Goal: Information Seeking & Learning: Check status

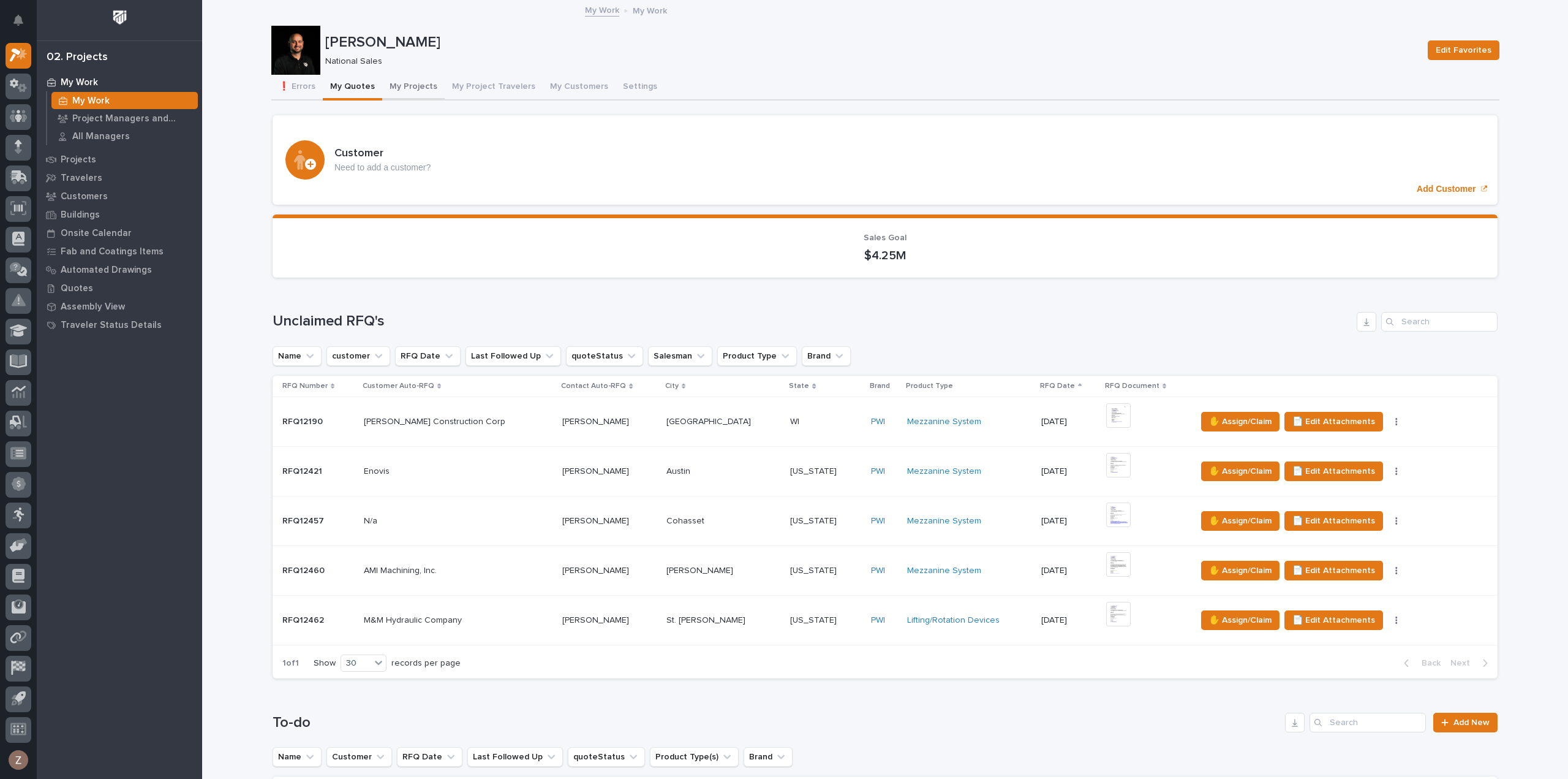
drag, startPoint x: 408, startPoint y: 82, endPoint x: 848, endPoint y: 74, distance: 440.1
click at [408, 82] on button "My Projects" at bounding box center [413, 88] width 62 height 26
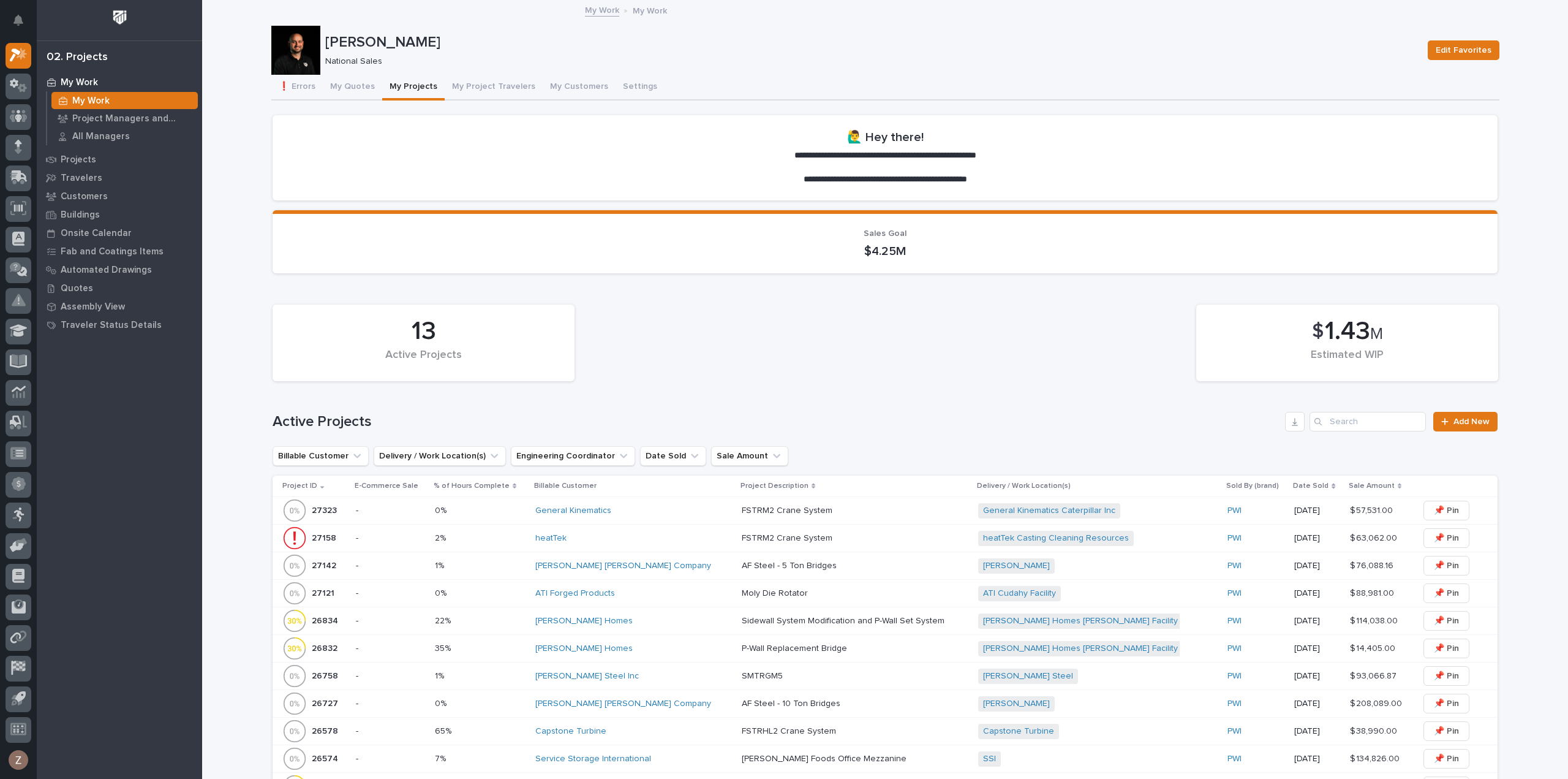
scroll to position [184, 0]
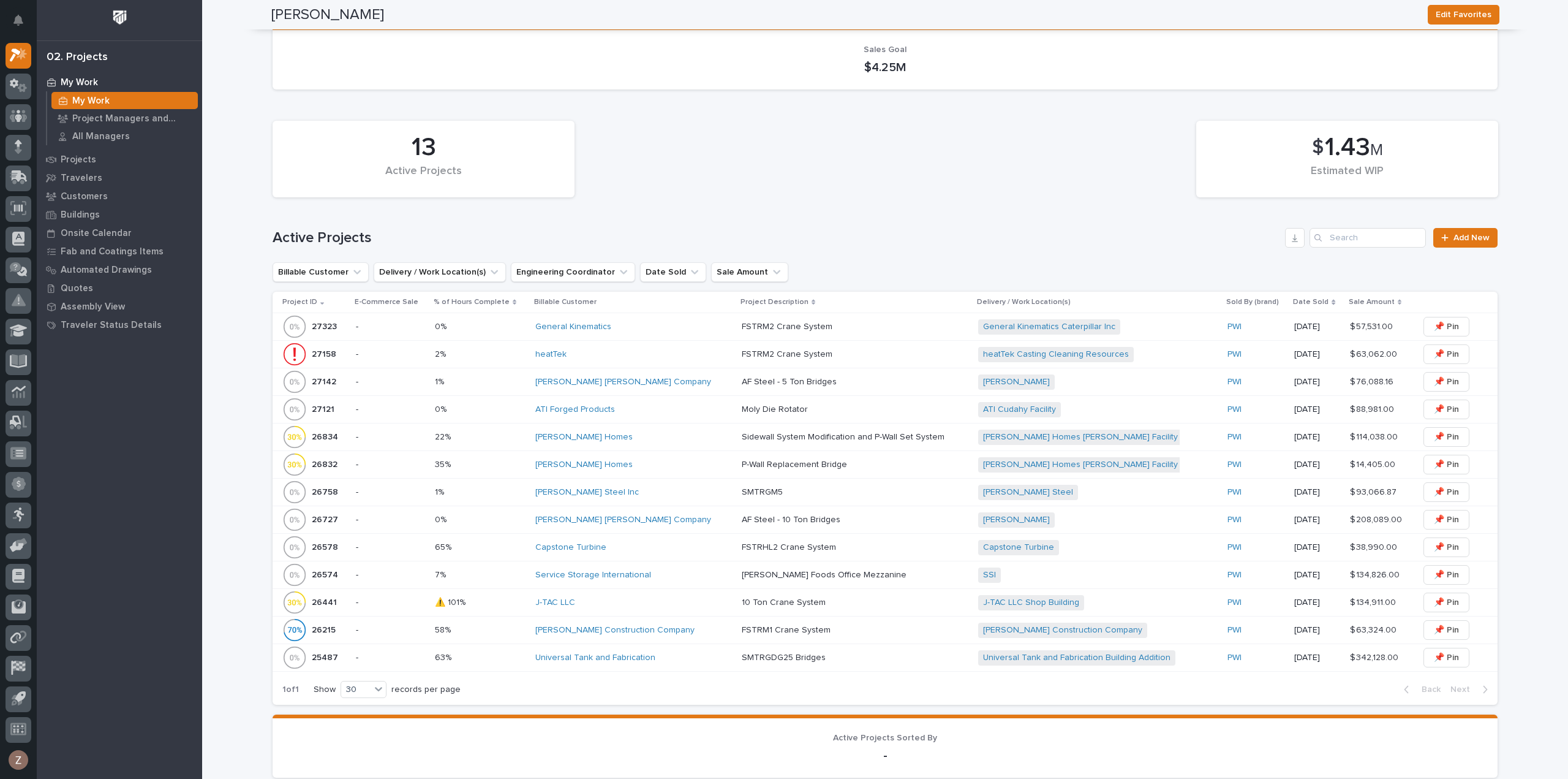
click at [665, 382] on div "Deshazo Crane Company" at bounding box center [634, 382] width 196 height 11
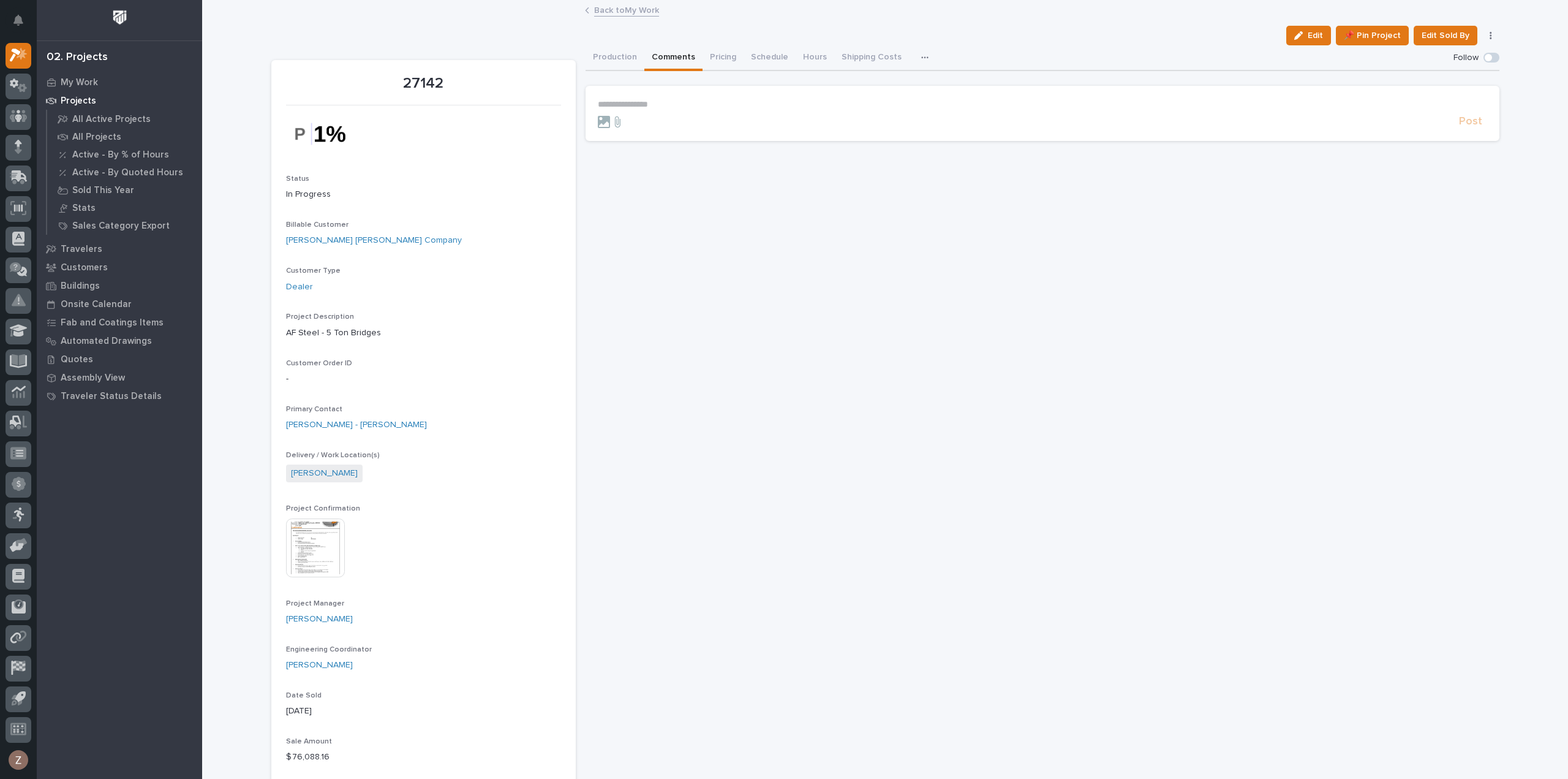
click at [665, 55] on button "Comments" at bounding box center [673, 58] width 58 height 26
click at [648, 106] on p "**********" at bounding box center [1042, 104] width 889 height 11
click at [1468, 129] on span "Post" at bounding box center [1470, 127] width 23 height 14
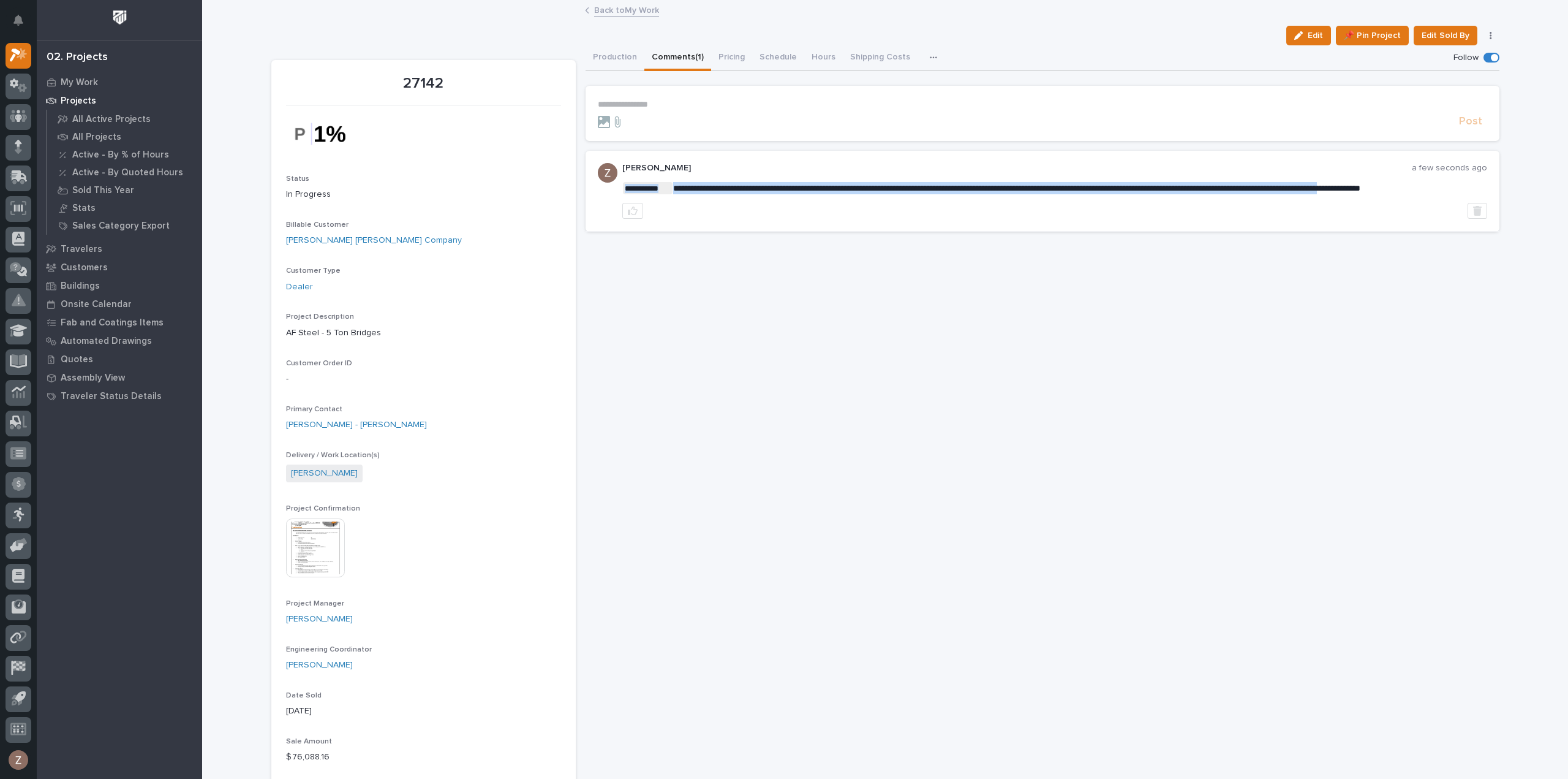
drag, startPoint x: 640, startPoint y: 199, endPoint x: 1422, endPoint y: 187, distance: 782.1
click at [702, 206] on div "**********" at bounding box center [1055, 191] width 865 height 56
drag, startPoint x: 677, startPoint y: 185, endPoint x: 1337, endPoint y: 227, distance: 661.3
click at [1337, 219] on div "**********" at bounding box center [1055, 191] width 865 height 56
copy div "**********"
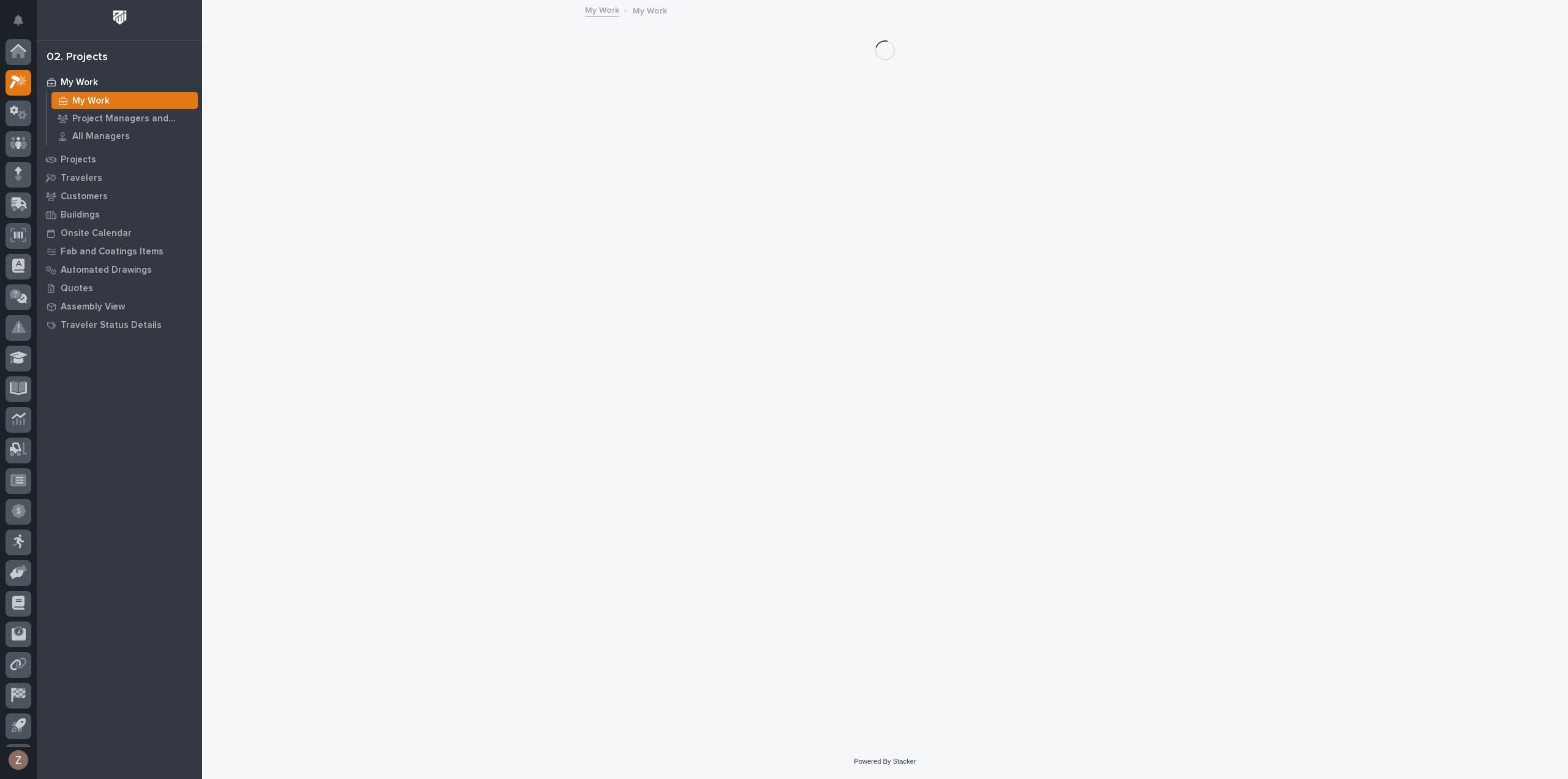
scroll to position [27, 0]
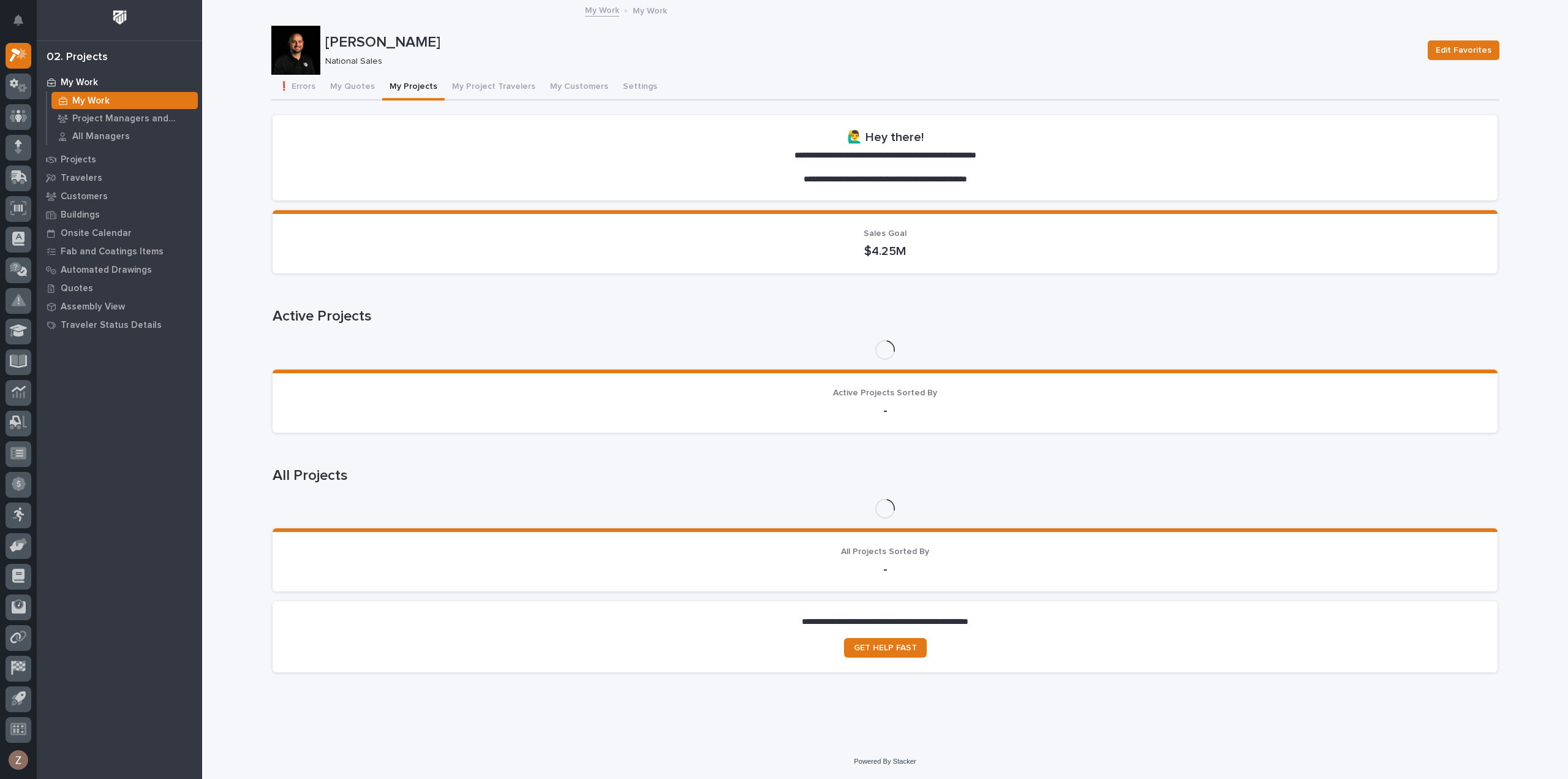
click at [400, 85] on button "My Projects" at bounding box center [413, 88] width 62 height 26
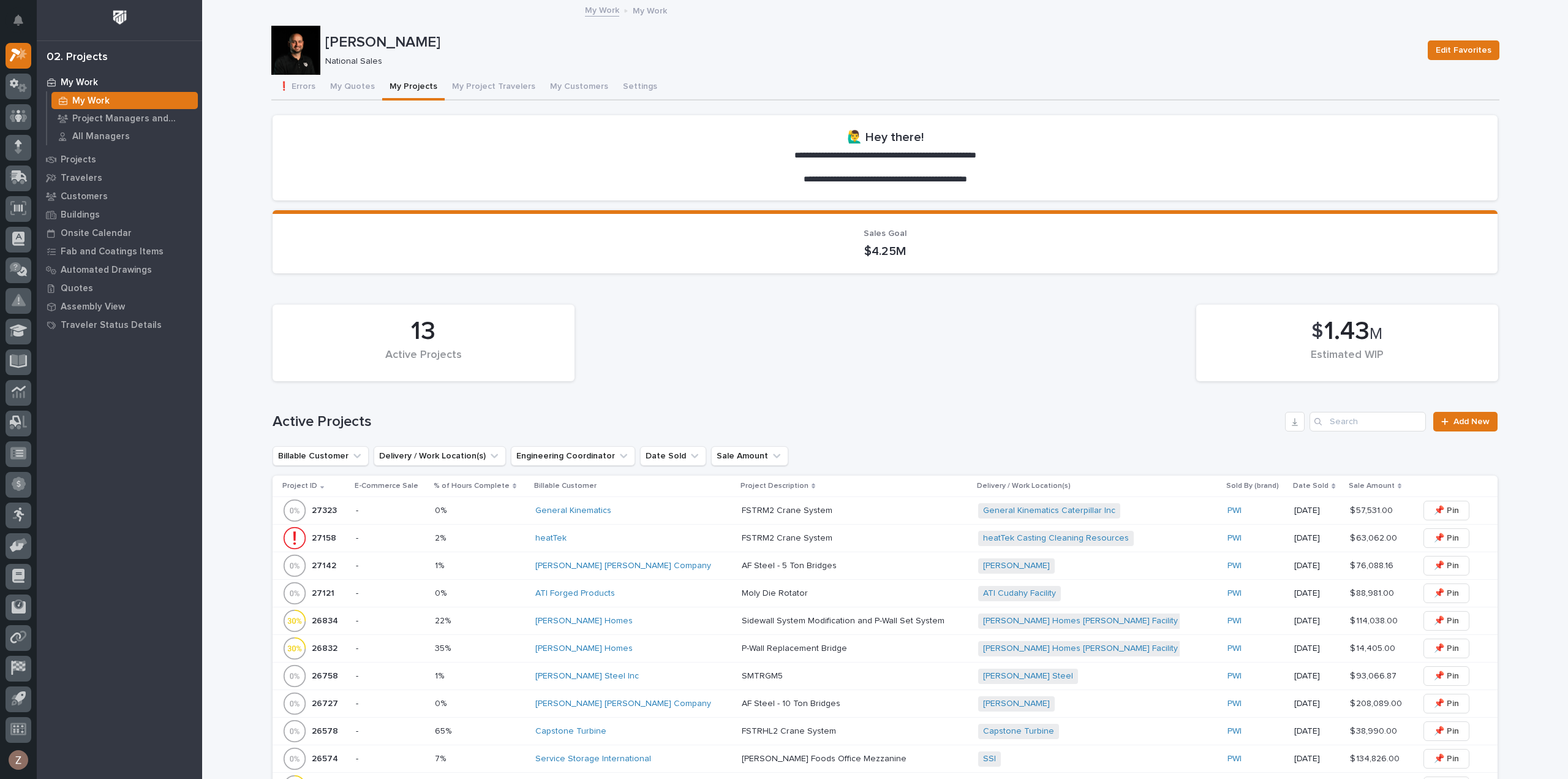
click at [675, 703] on div "Deshazo Crane Company" at bounding box center [634, 704] width 196 height 11
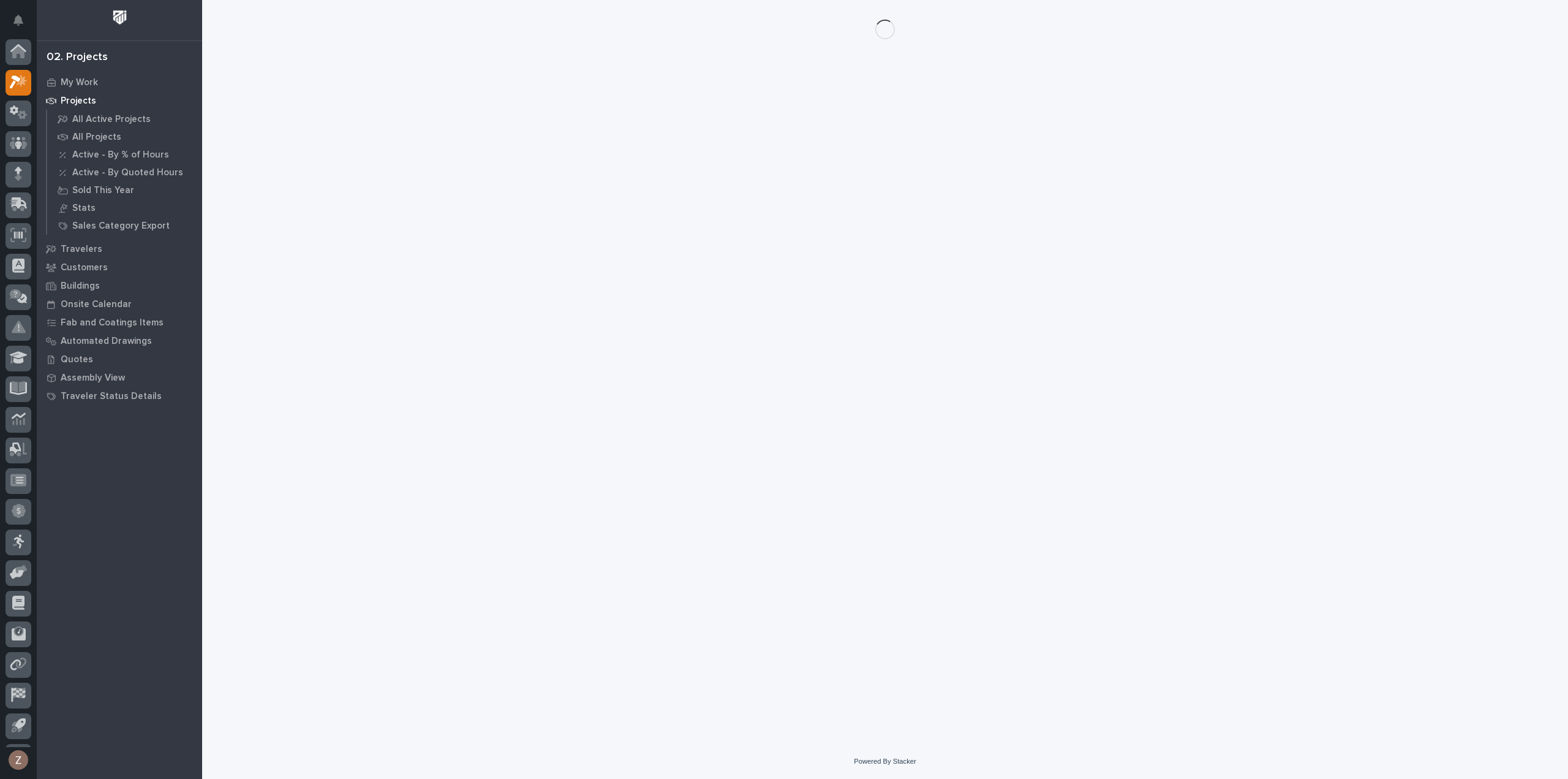
scroll to position [27, 0]
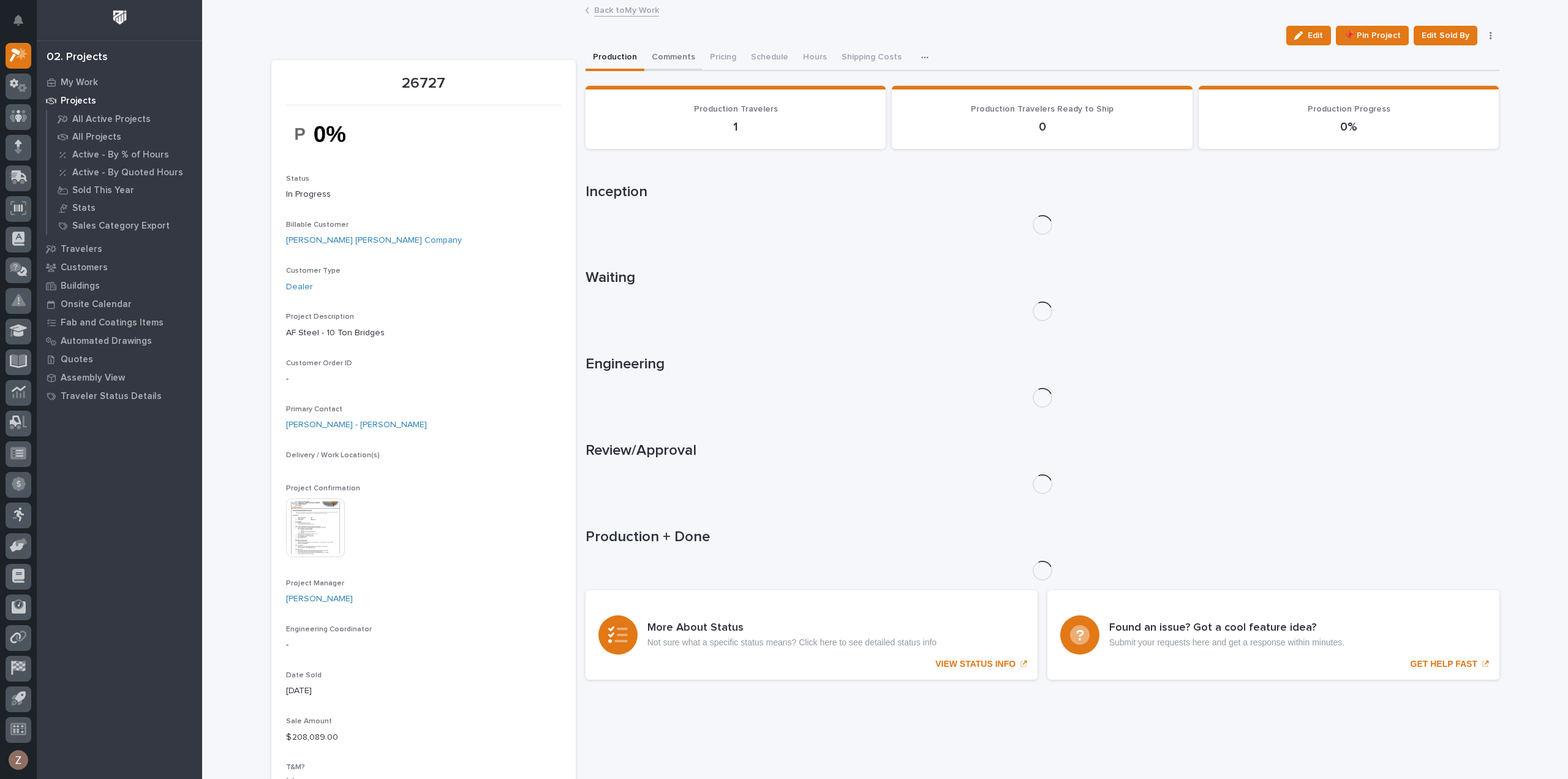
click at [661, 60] on button "Comments" at bounding box center [673, 58] width 58 height 26
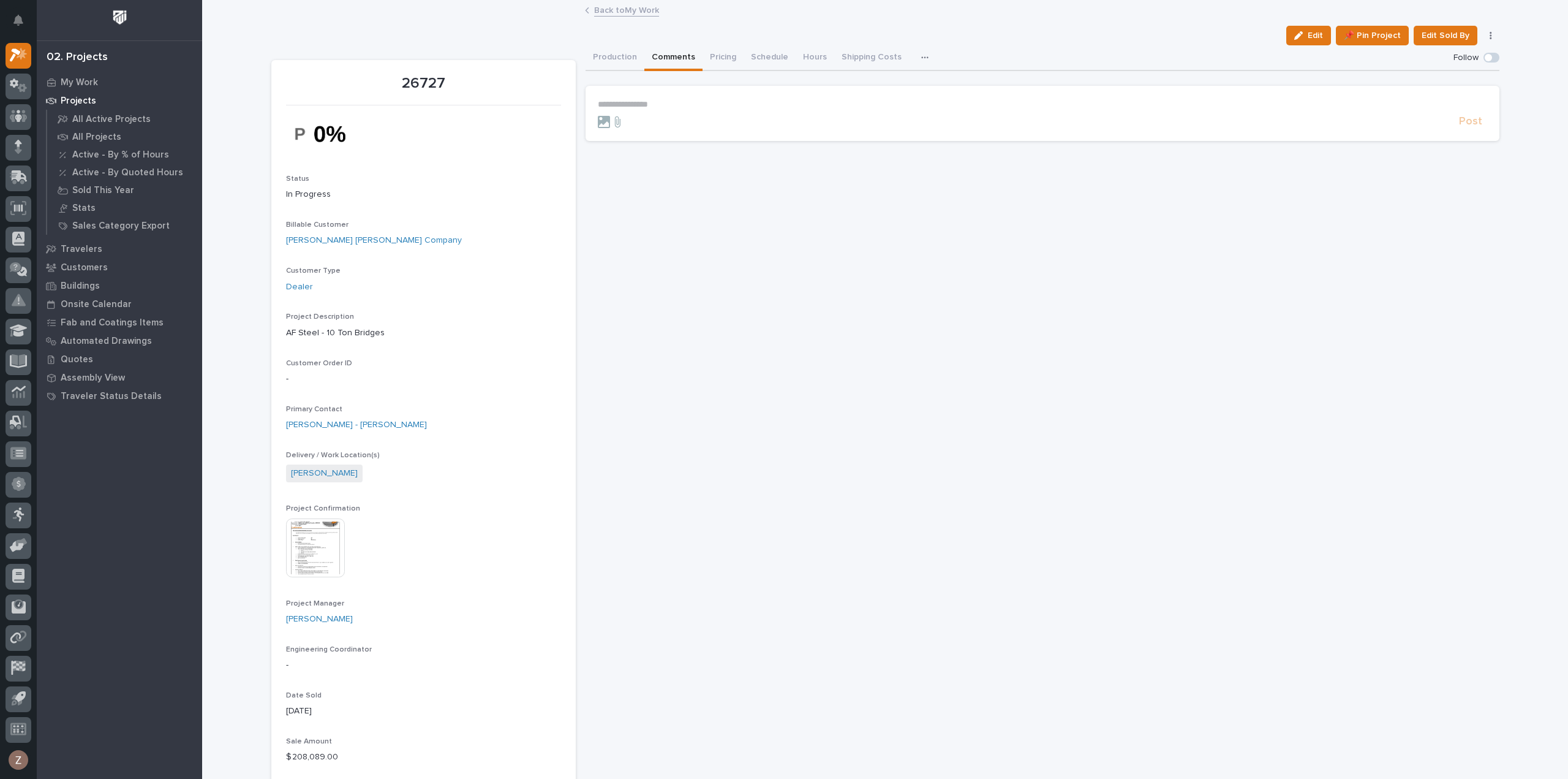
click at [641, 99] on p "**********" at bounding box center [1042, 104] width 889 height 11
click at [622, 121] on span "Adam Yutzy" at bounding box center [631, 123] width 69 height 9
click at [656, 107] on p "**********" at bounding box center [1042, 105] width 889 height 12
drag, startPoint x: 661, startPoint y: 105, endPoint x: 655, endPoint y: 101, distance: 7.2
click at [655, 101] on p "**********" at bounding box center [1042, 105] width 889 height 12
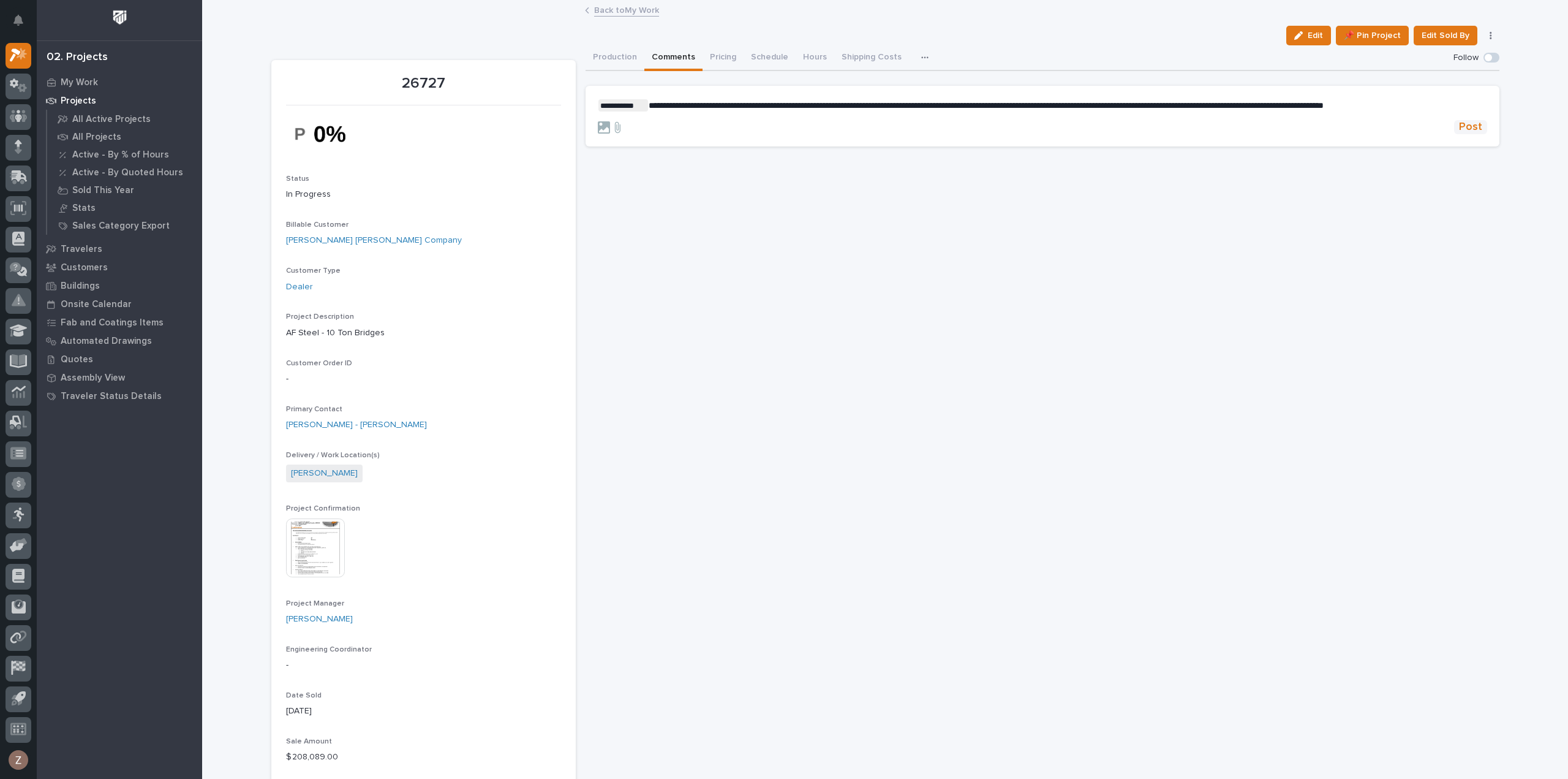
click at [1462, 131] on span "Post" at bounding box center [1470, 127] width 23 height 14
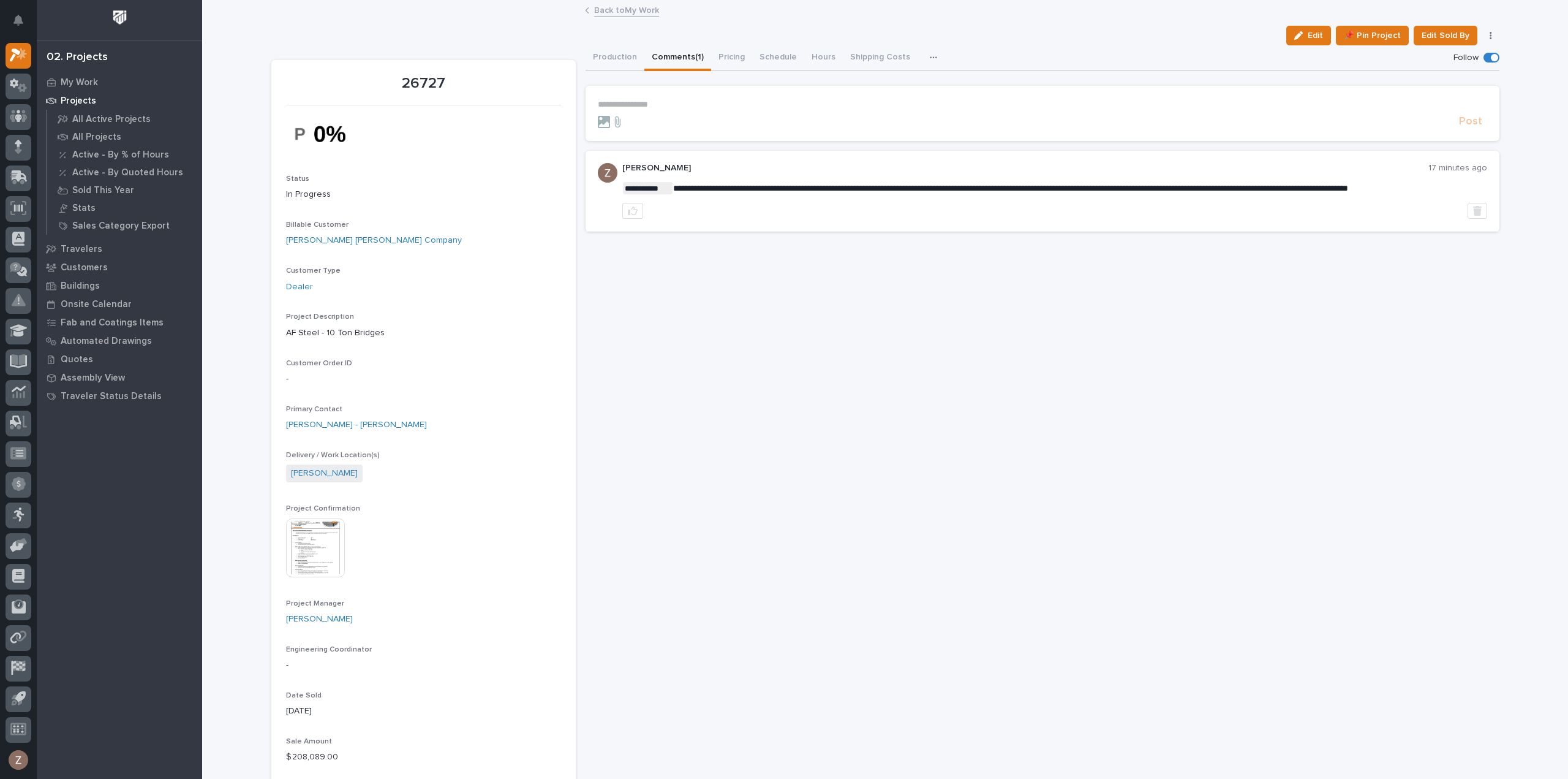
click at [80, 98] on p "Projects" at bounding box center [79, 100] width 36 height 11
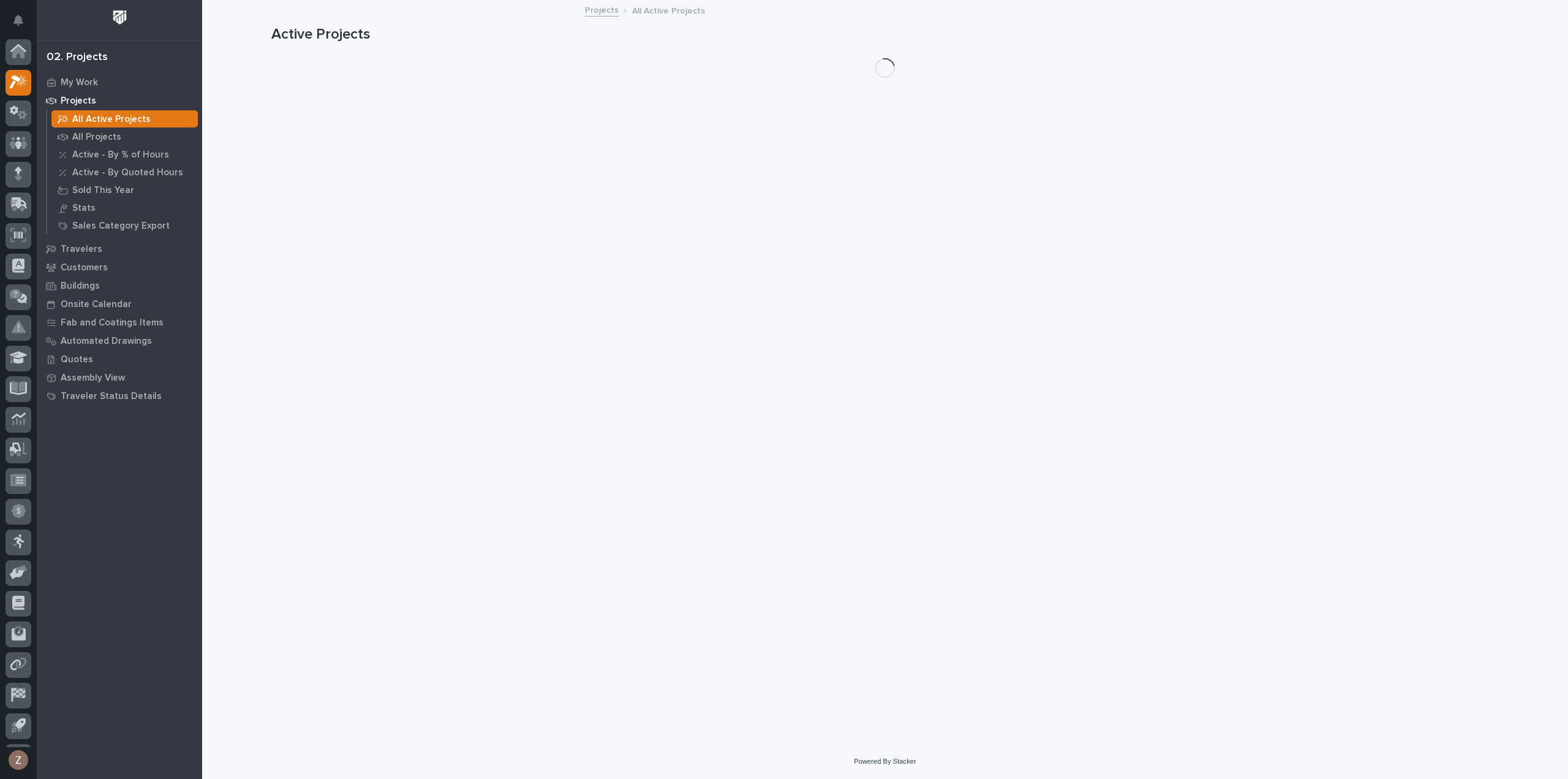
scroll to position [27, 0]
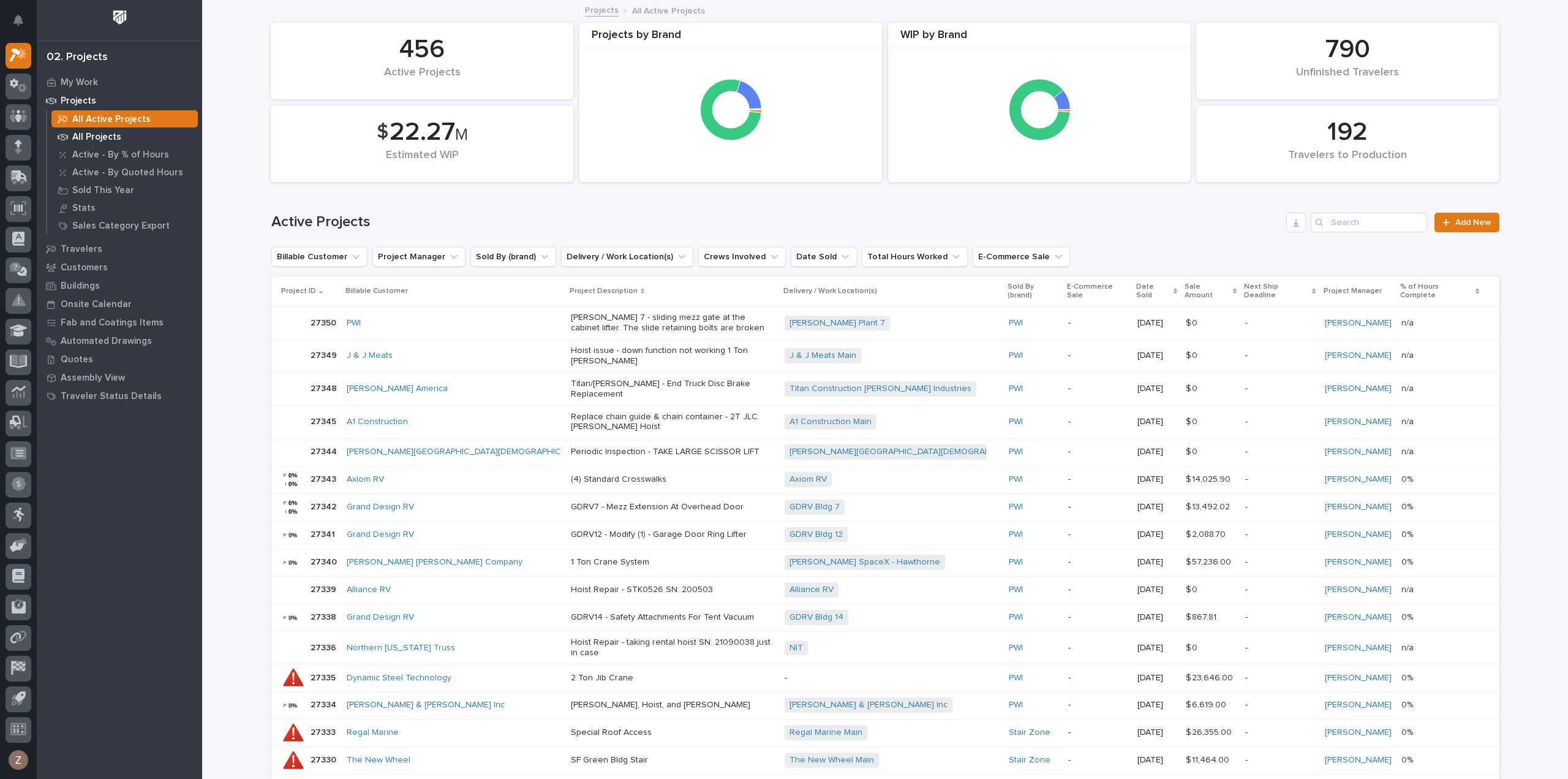
click at [95, 136] on p "All Projects" at bounding box center [97, 137] width 49 height 11
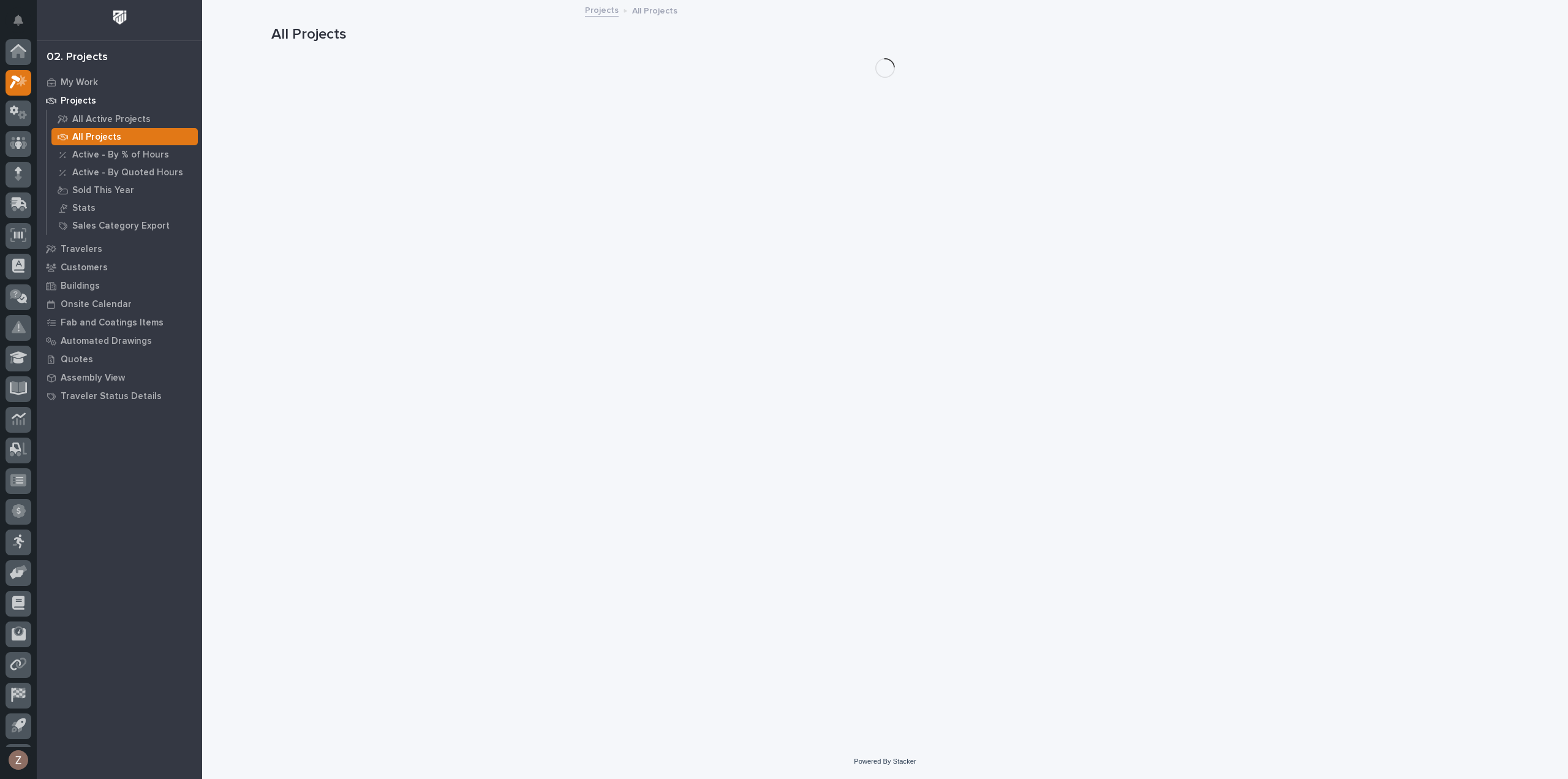
scroll to position [27, 0]
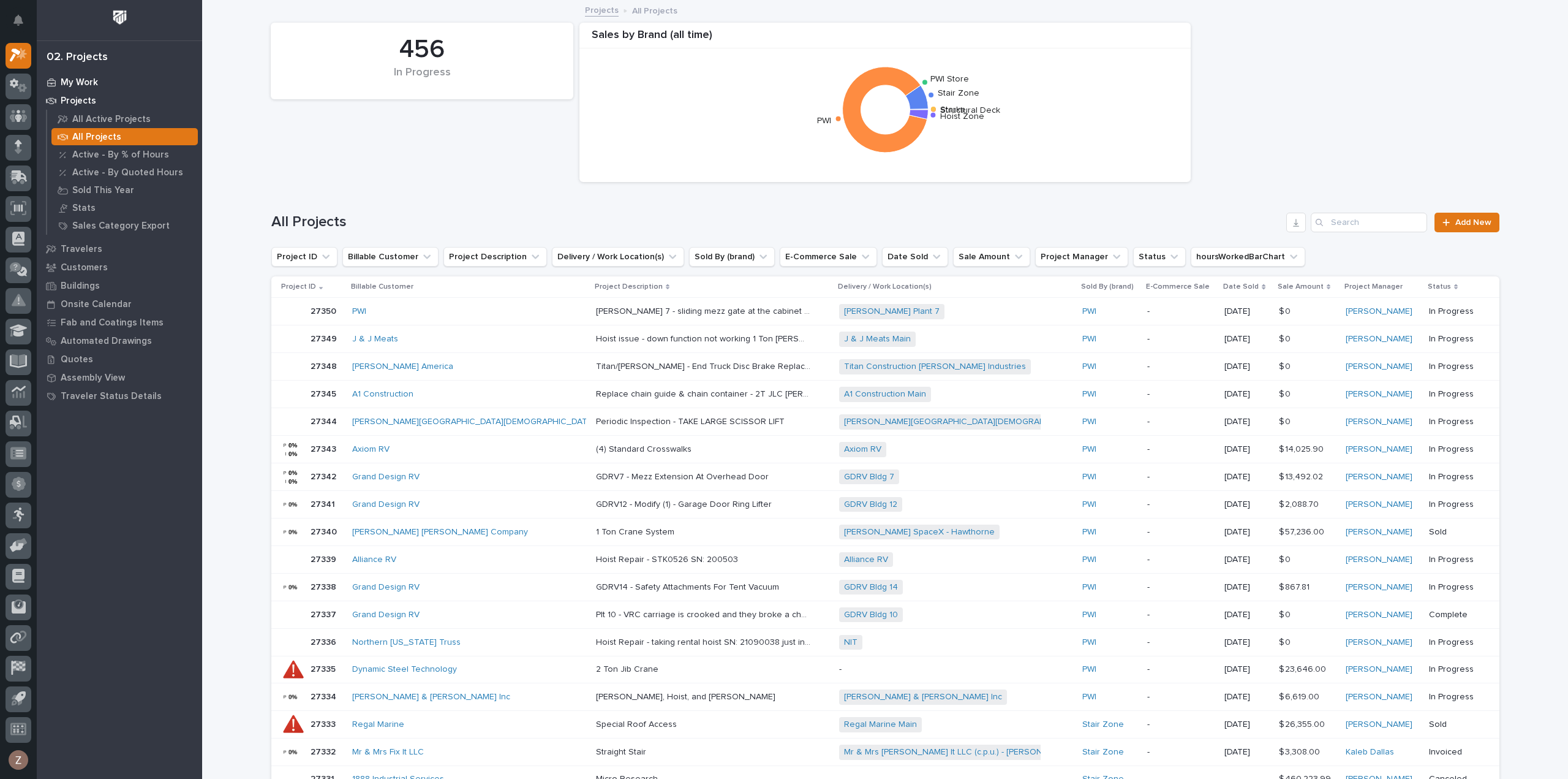
click at [77, 85] on p "My Work" at bounding box center [80, 82] width 37 height 11
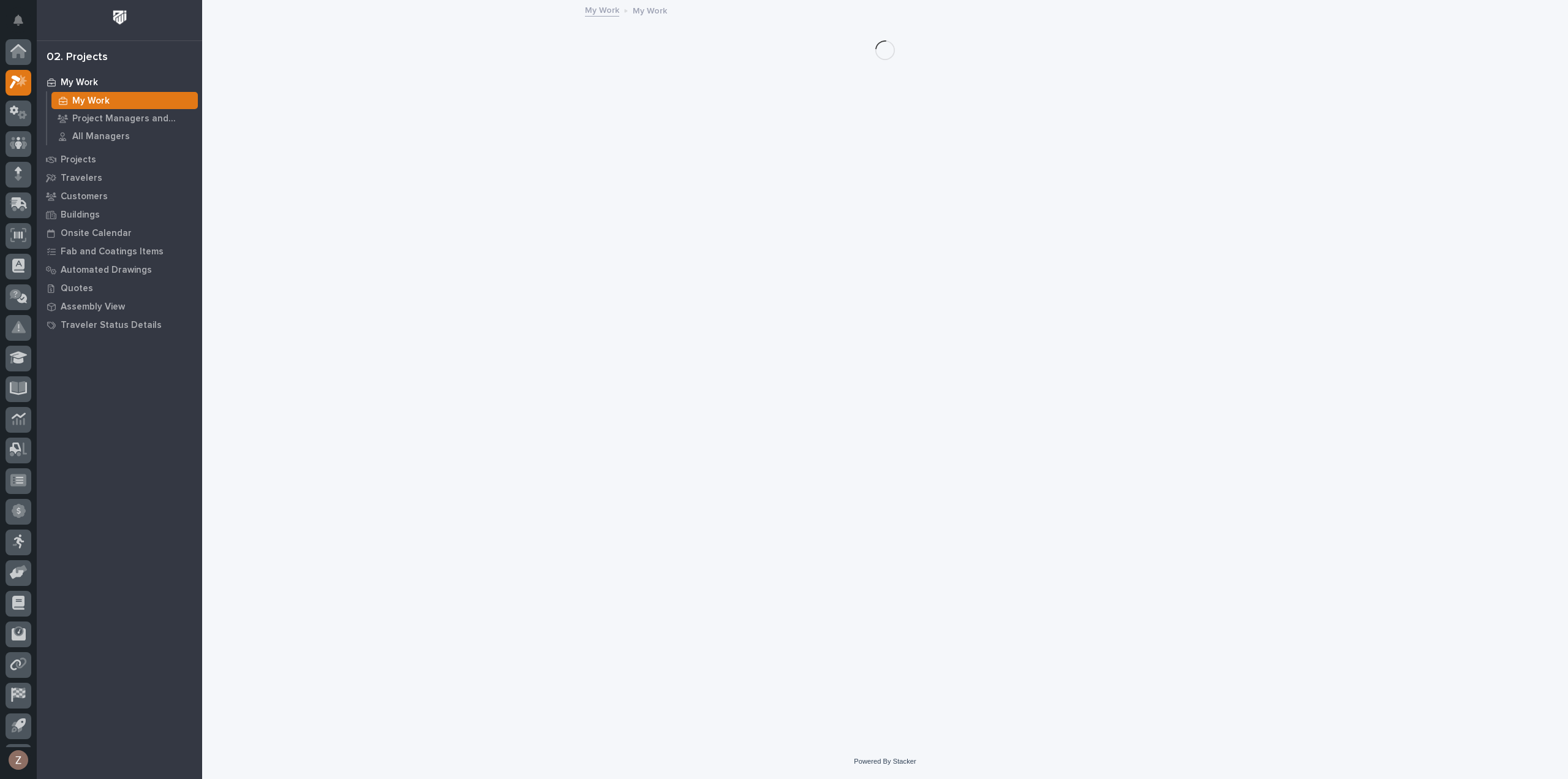
scroll to position [27, 0]
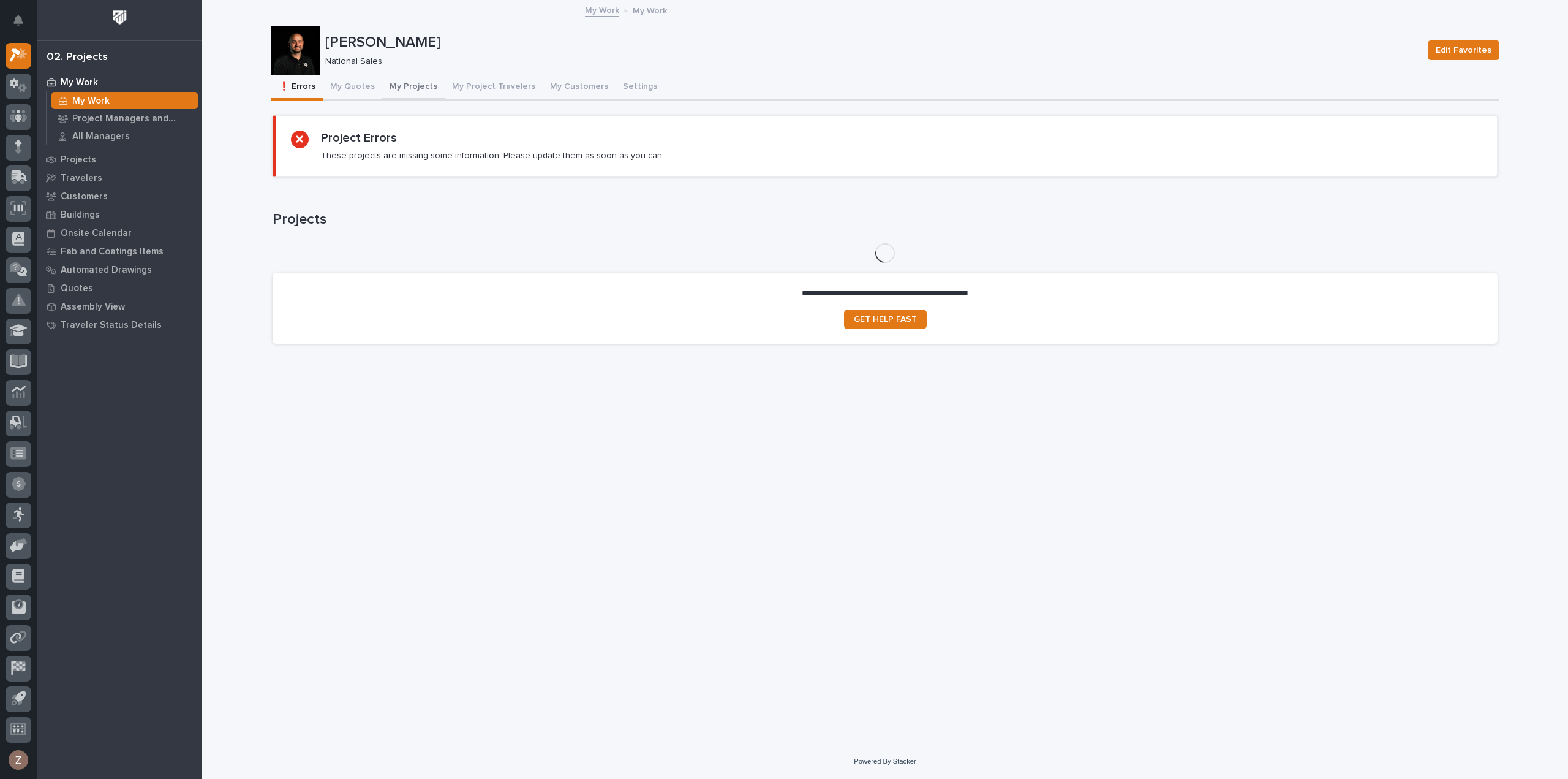
click at [431, 83] on button "My Projects" at bounding box center [413, 88] width 62 height 26
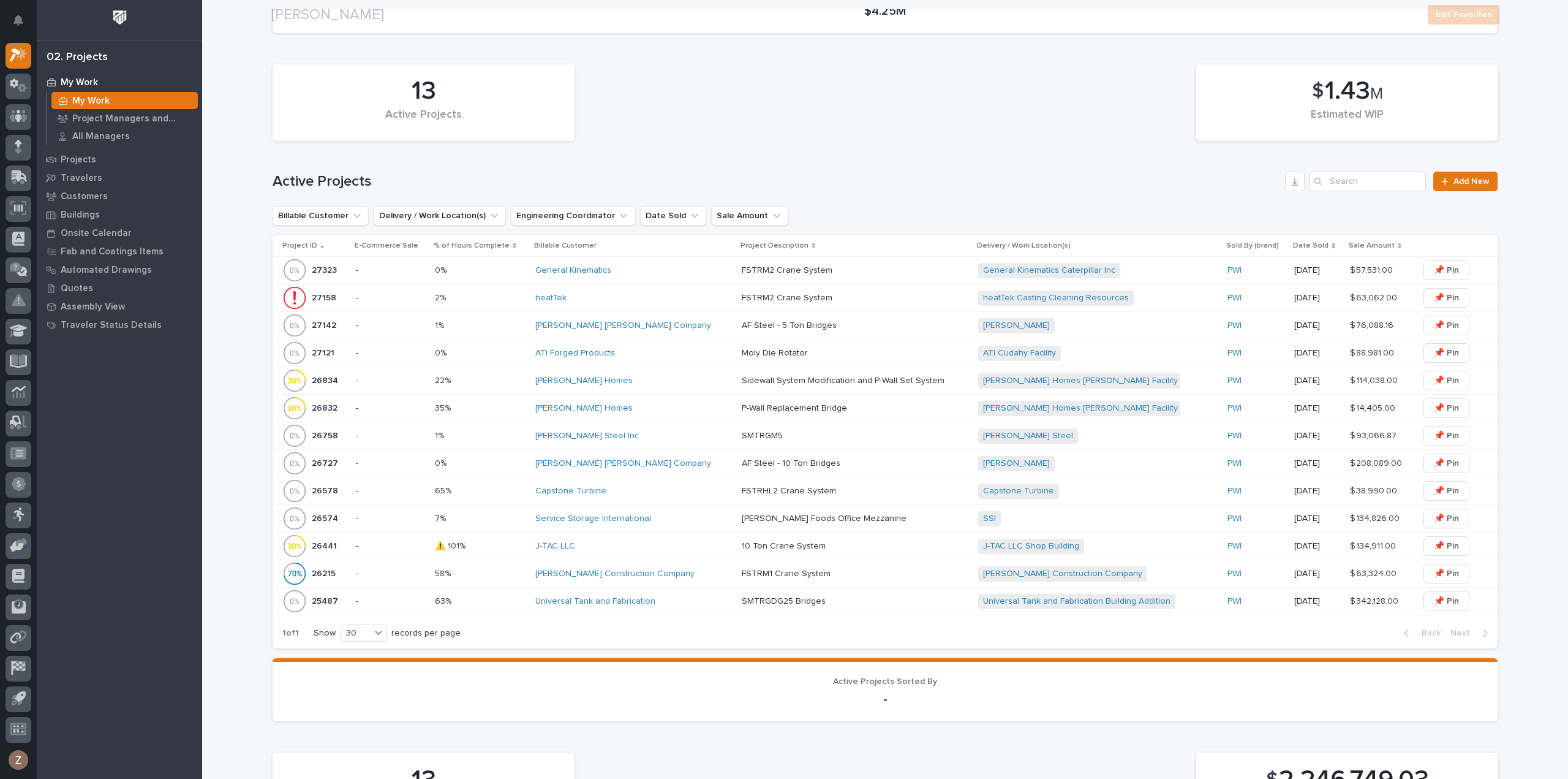
scroll to position [245, 0]
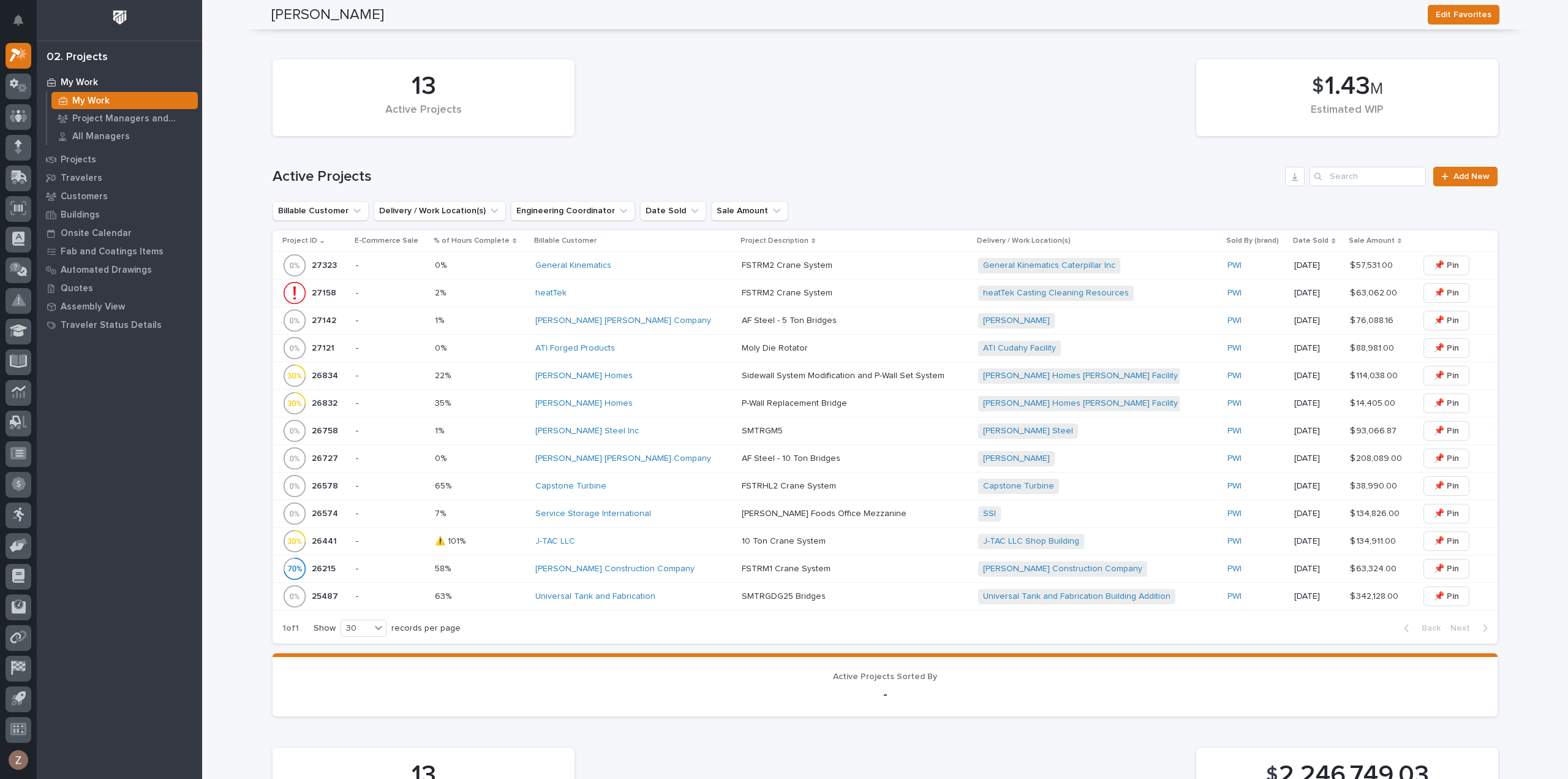
click at [599, 297] on div "heatTek" at bounding box center [634, 293] width 196 height 11
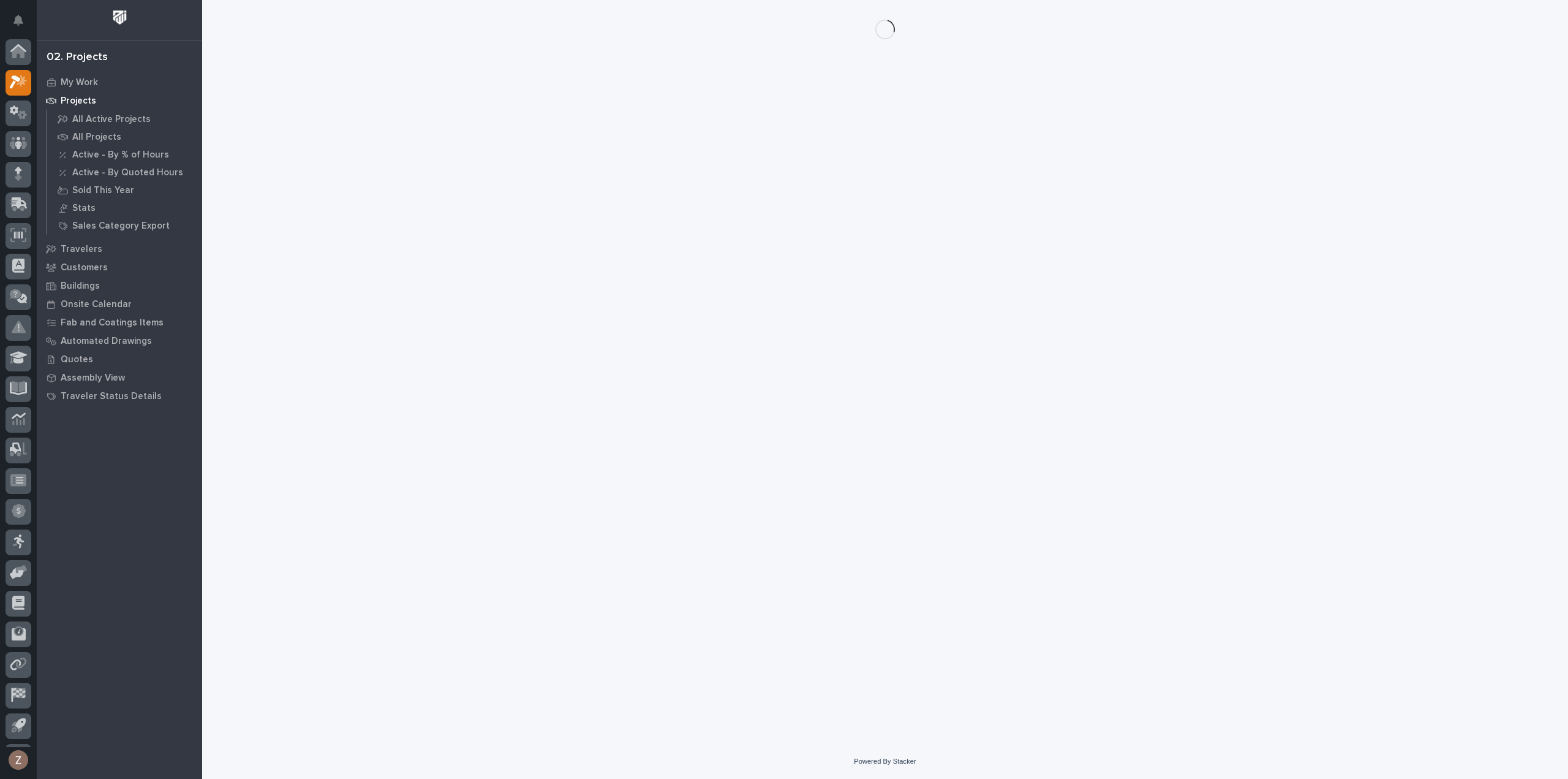
scroll to position [27, 0]
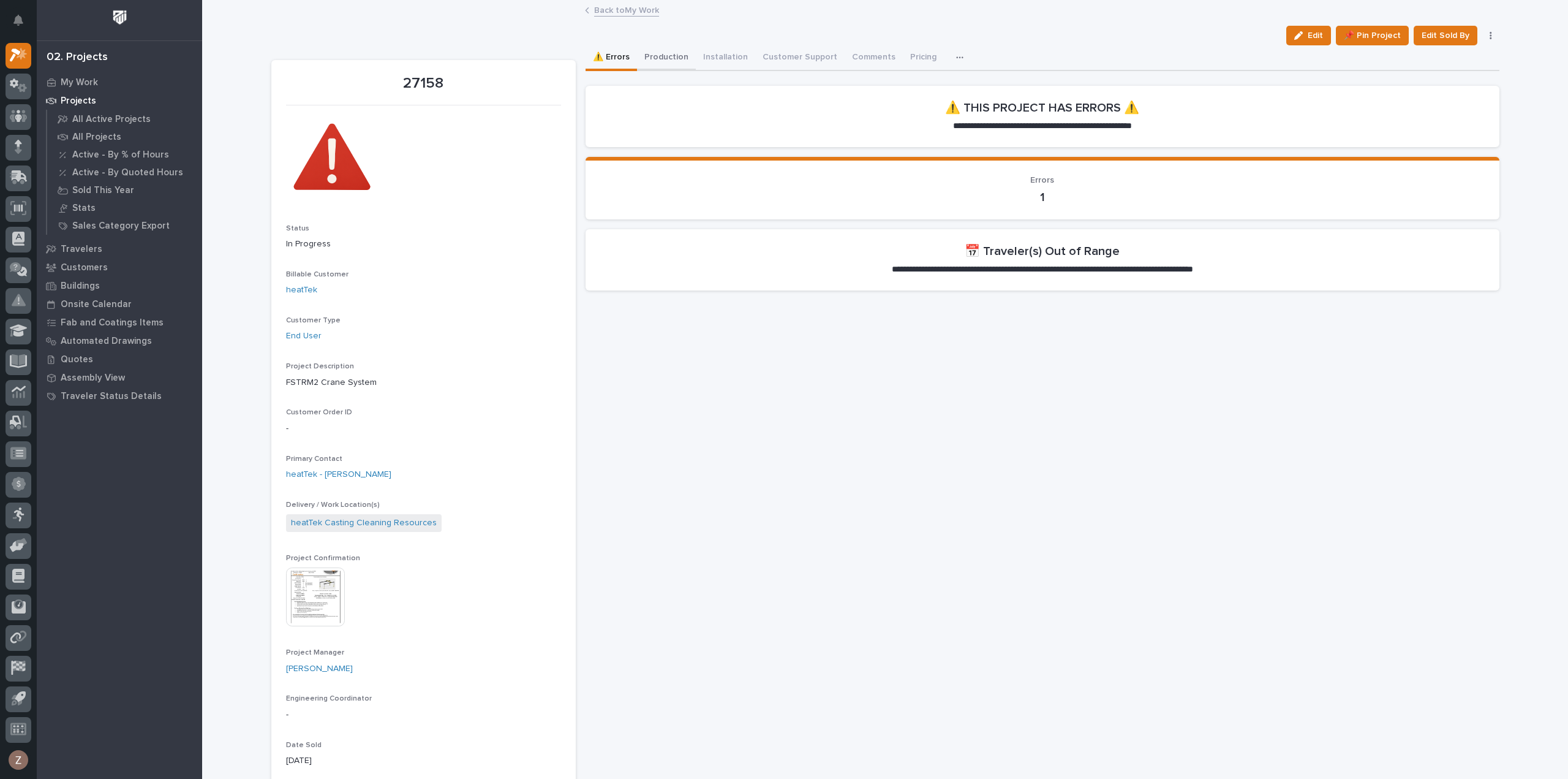
click at [649, 57] on button "Production" at bounding box center [666, 58] width 59 height 26
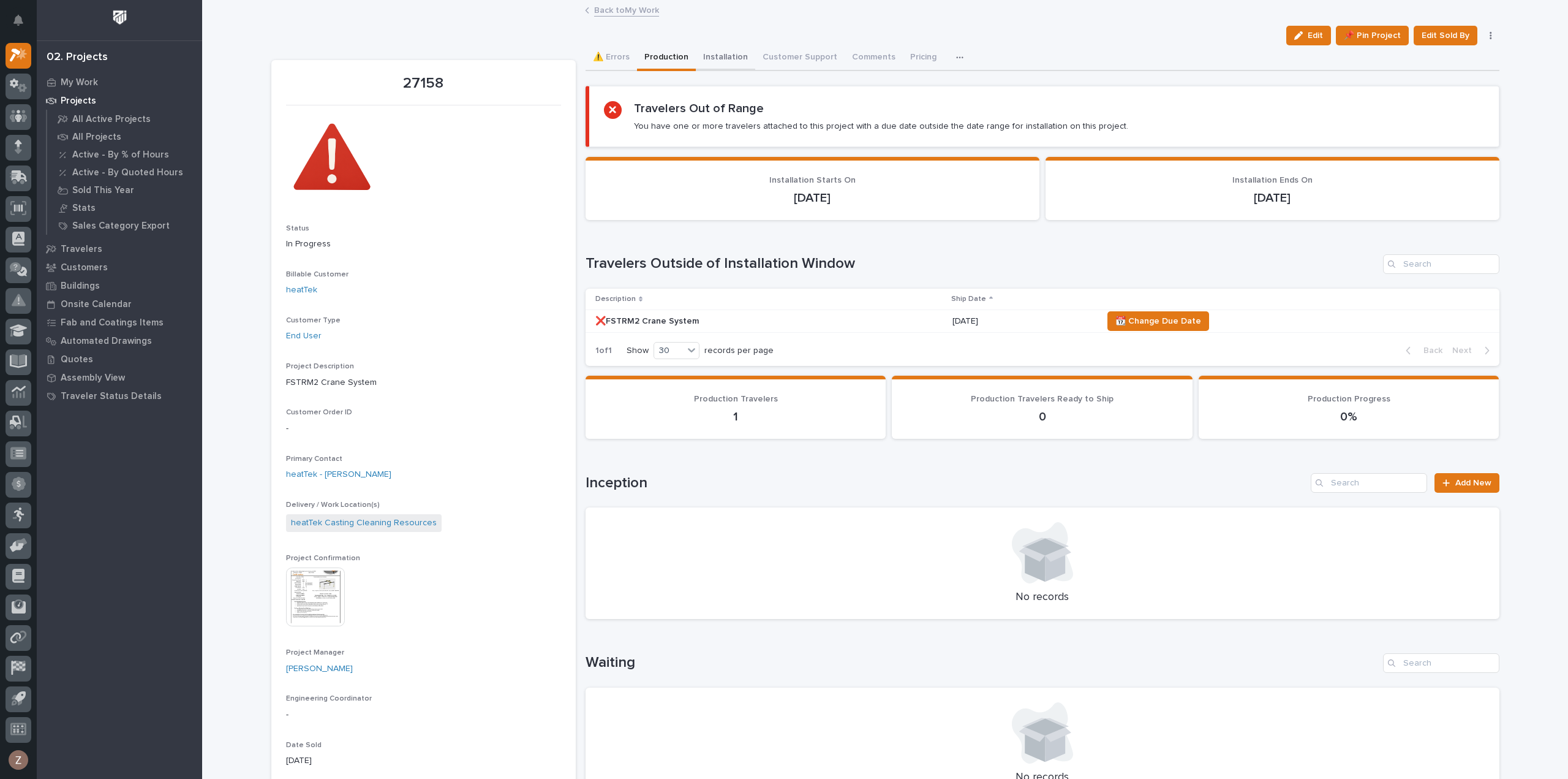
click at [715, 48] on button "Installation" at bounding box center [725, 58] width 60 height 26
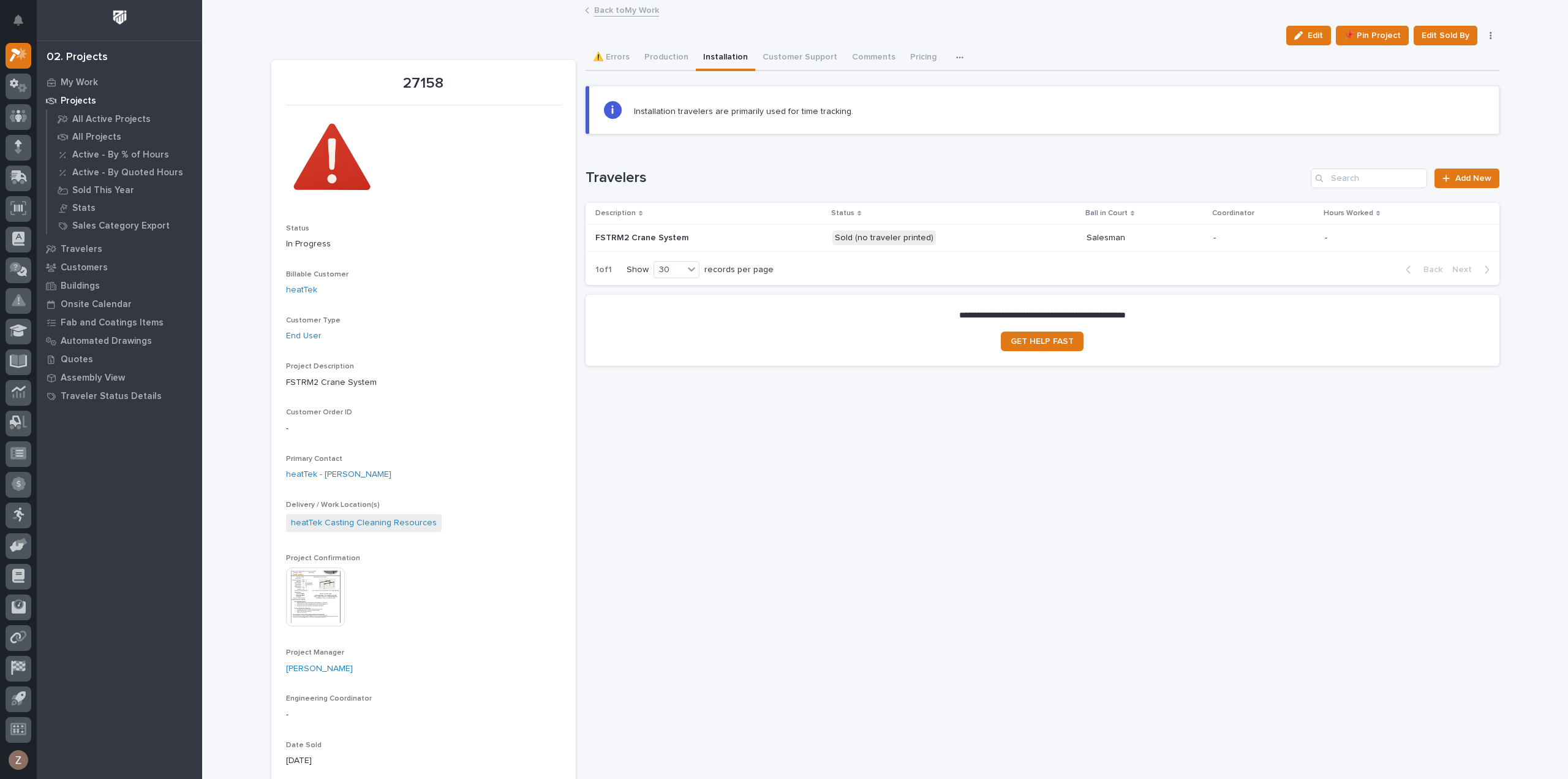
click at [996, 246] on div "Sold (no traveler printed)" at bounding box center [954, 237] width 244 height 25
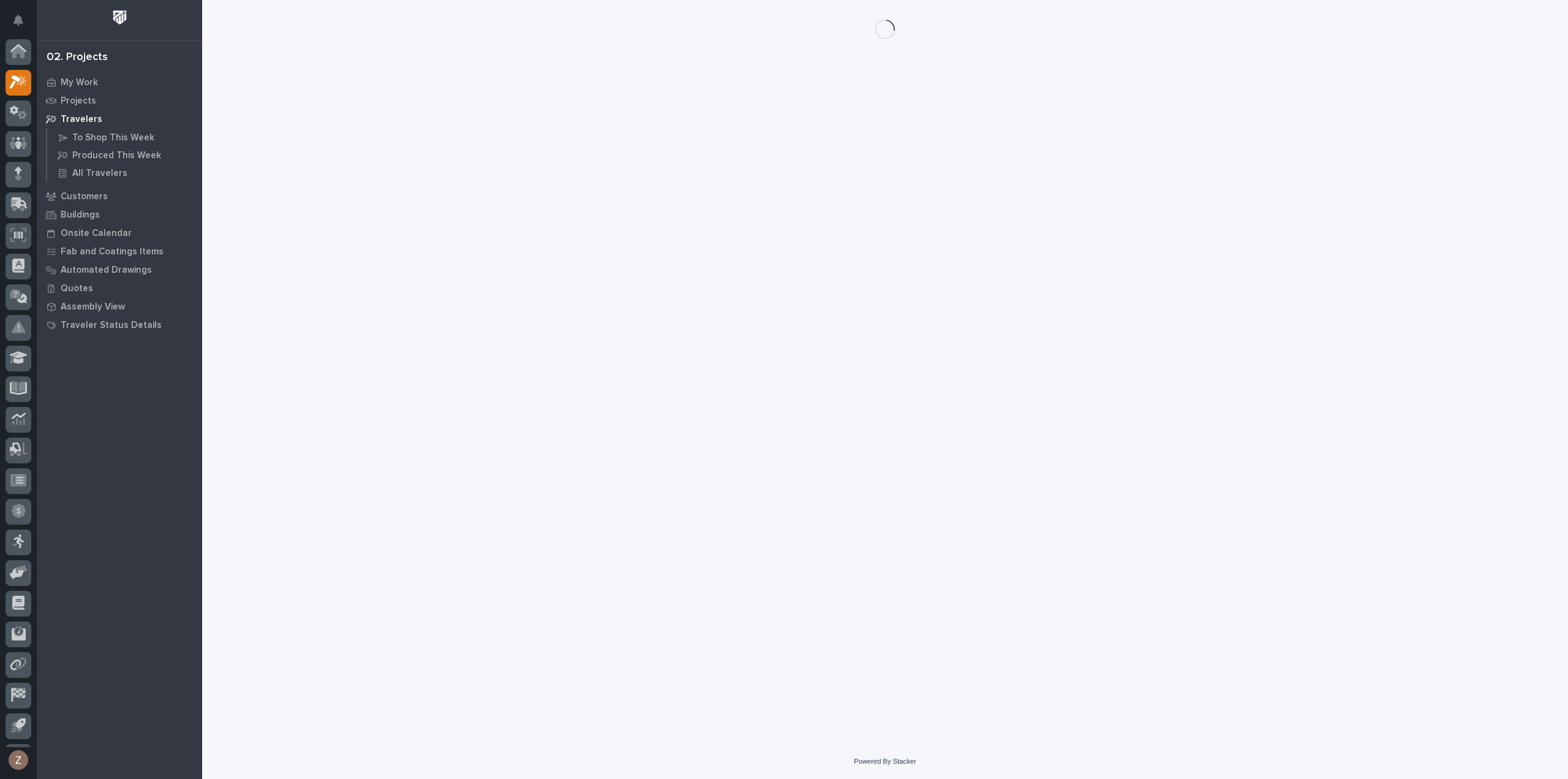
scroll to position [27, 0]
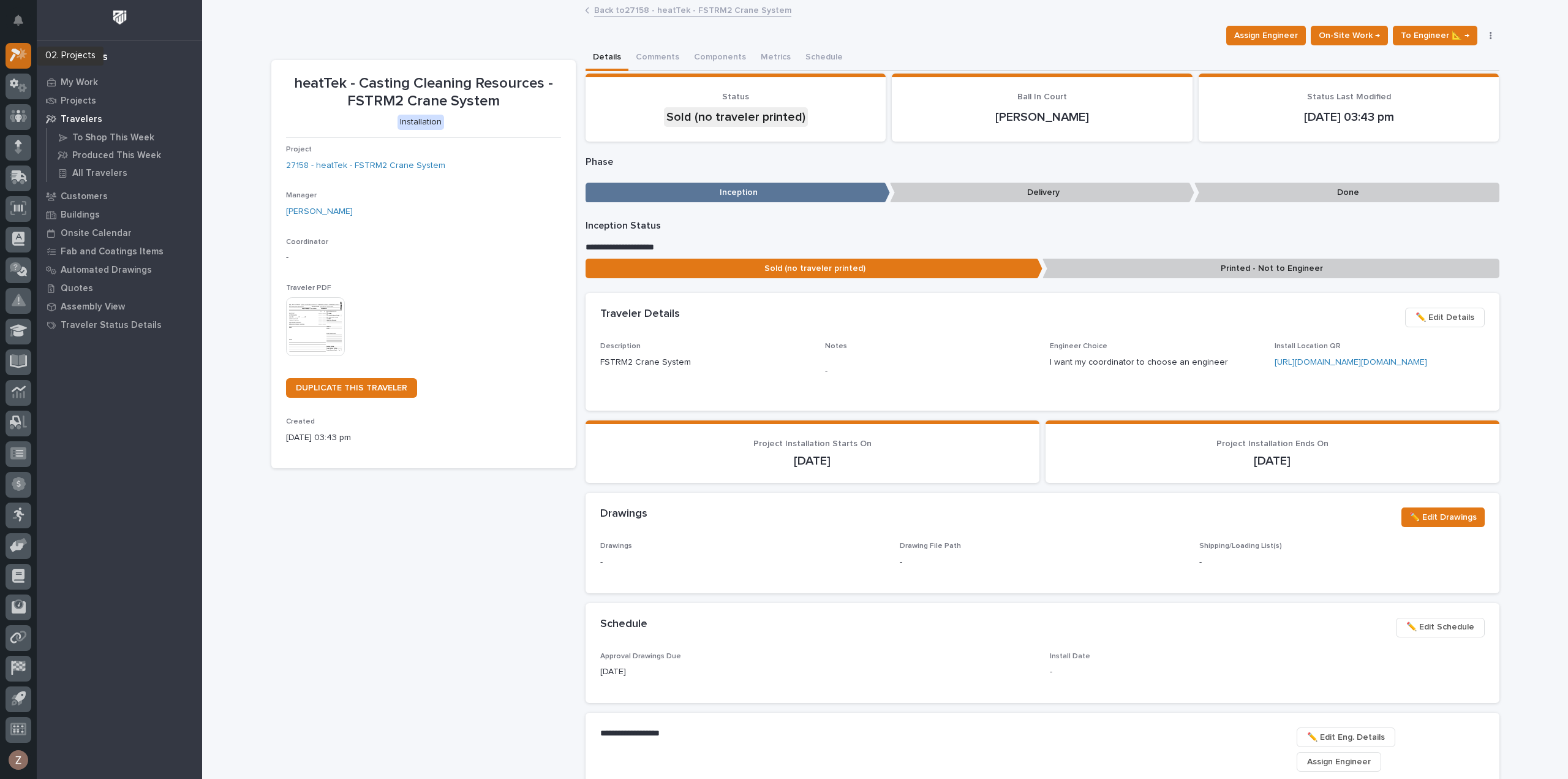
click at [19, 58] on icon at bounding box center [19, 55] width 18 height 14
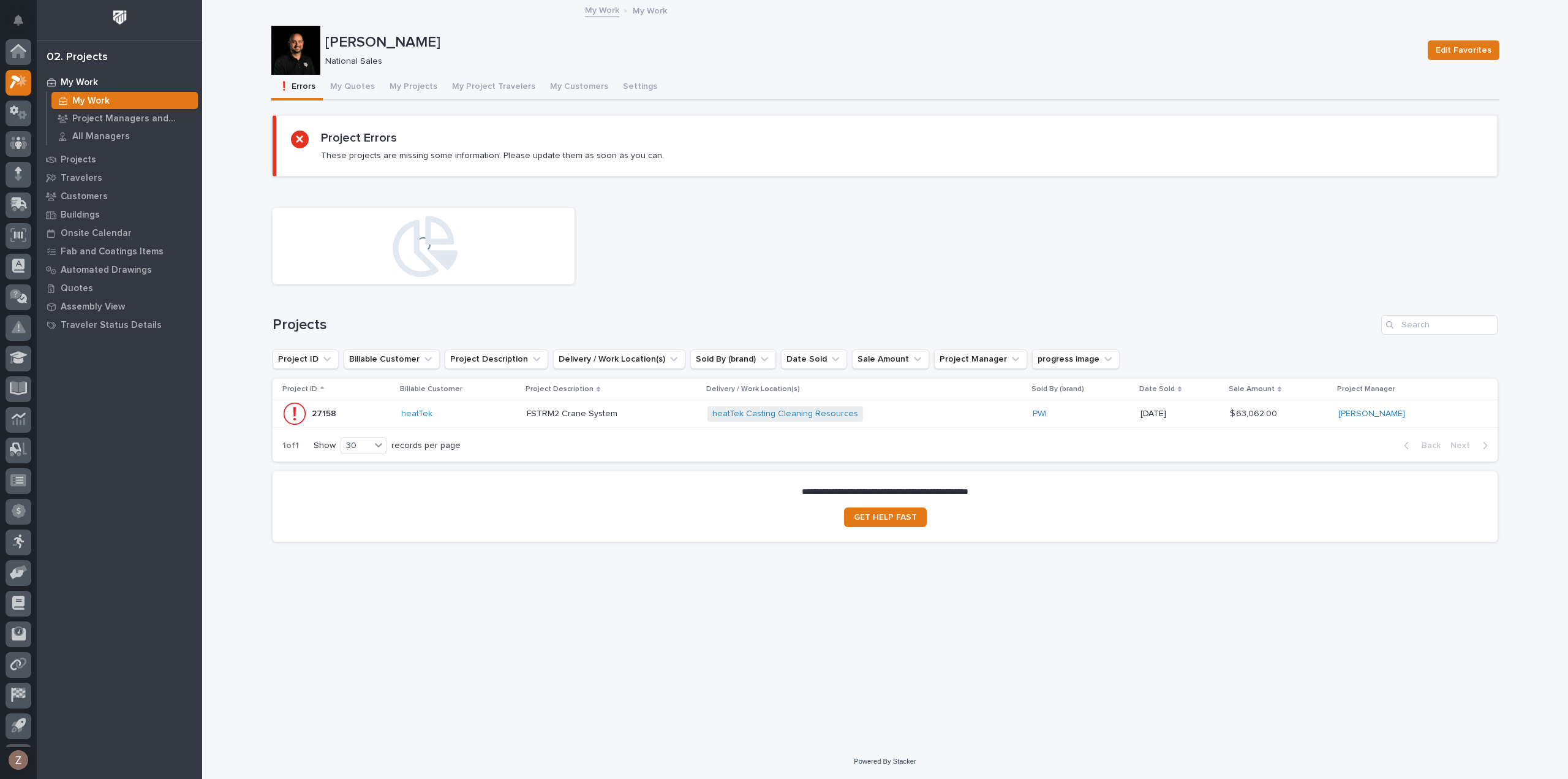
scroll to position [27, 0]
click at [363, 82] on button "My Quotes" at bounding box center [352, 88] width 60 height 26
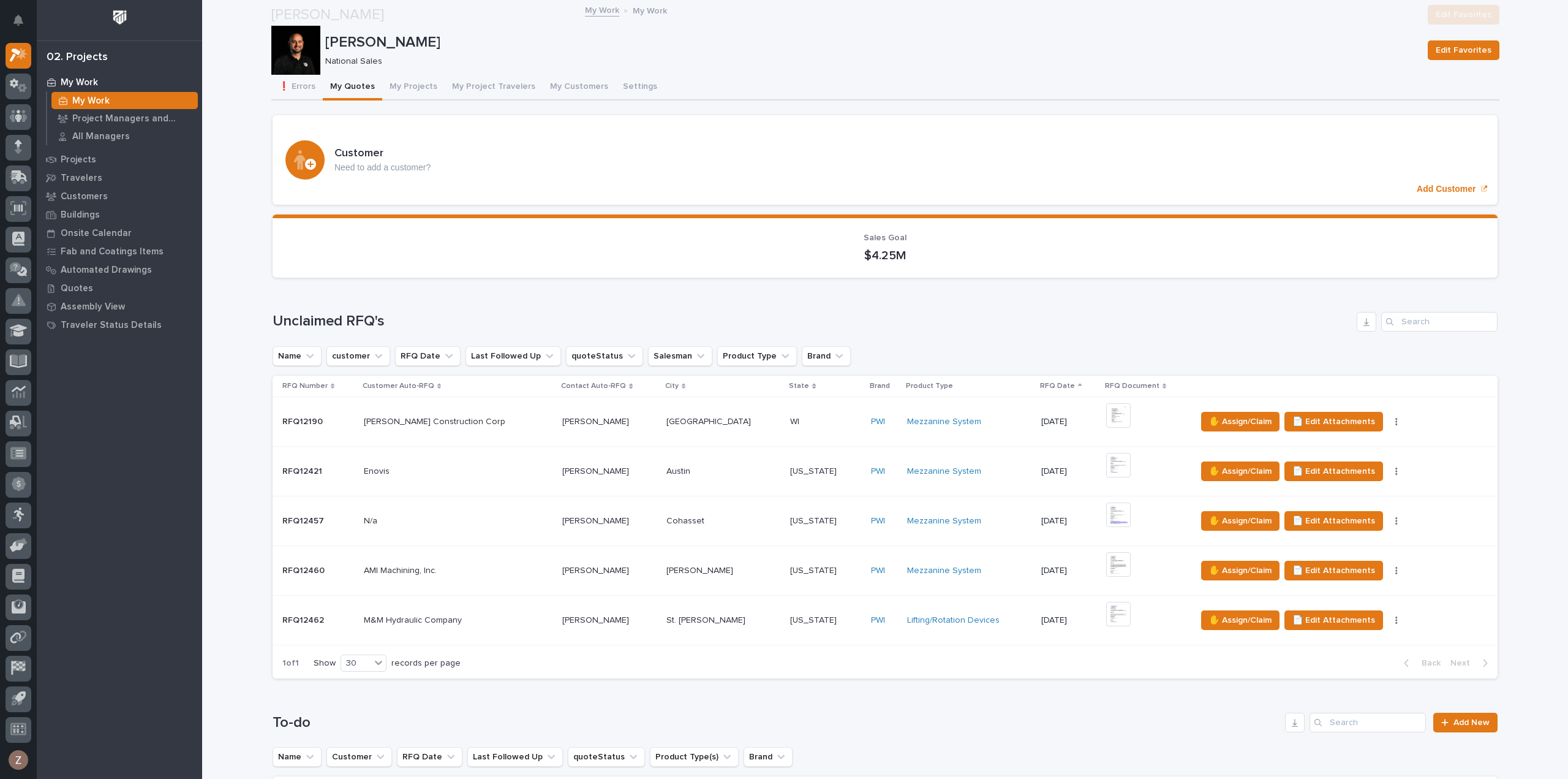
scroll to position [490, 0]
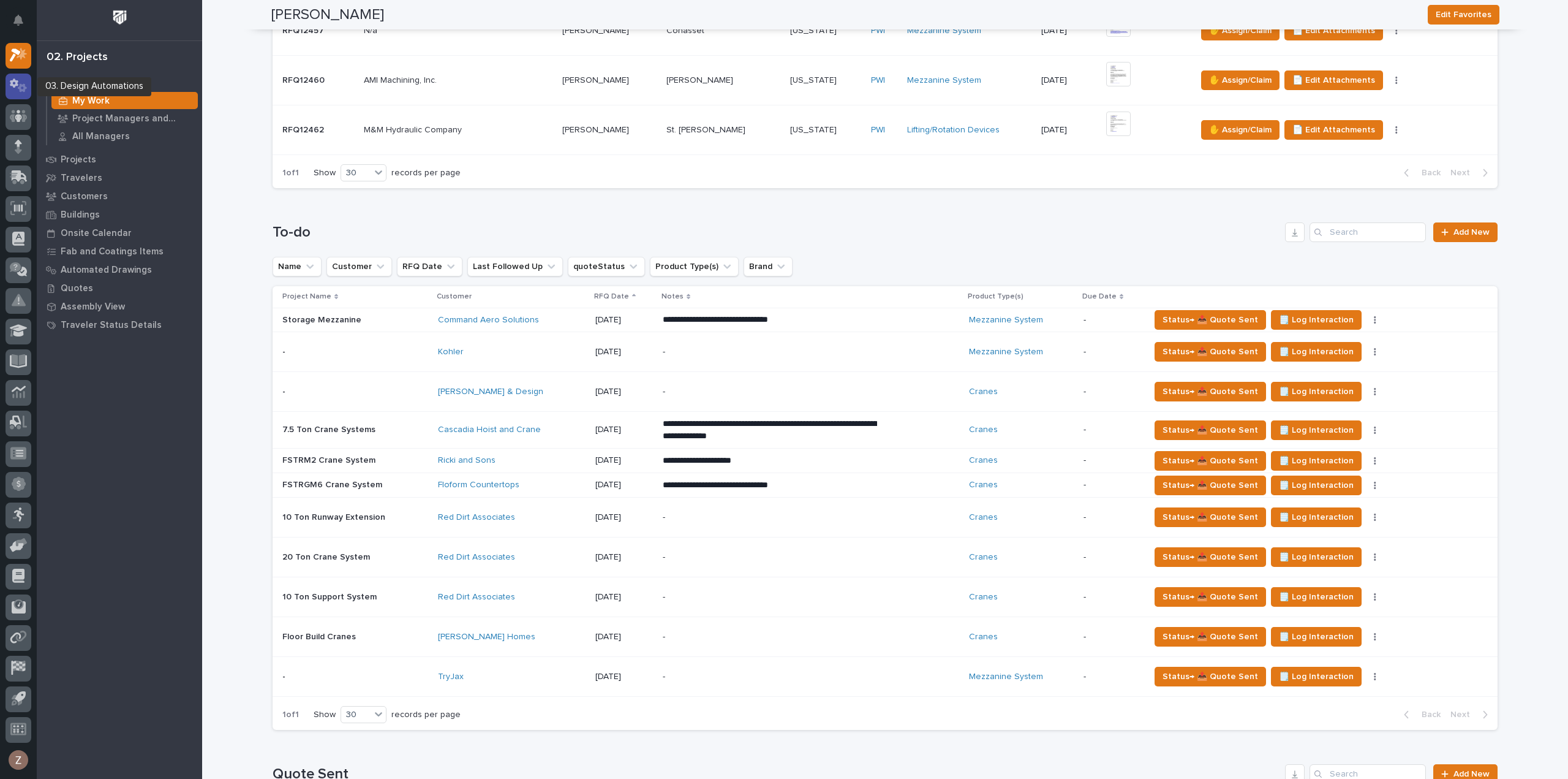
click at [16, 85] on icon at bounding box center [14, 83] width 9 height 9
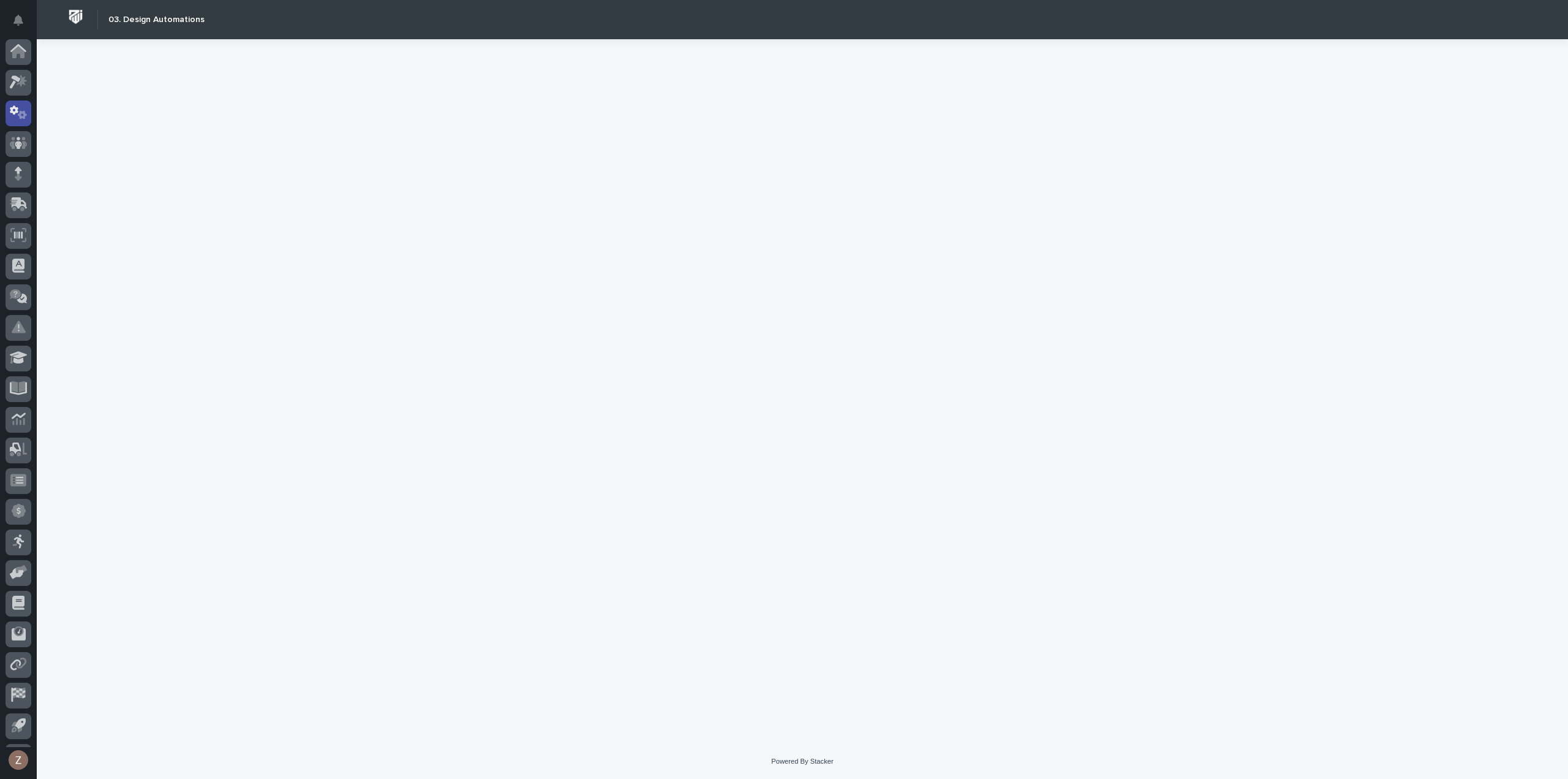
scroll to position [27, 0]
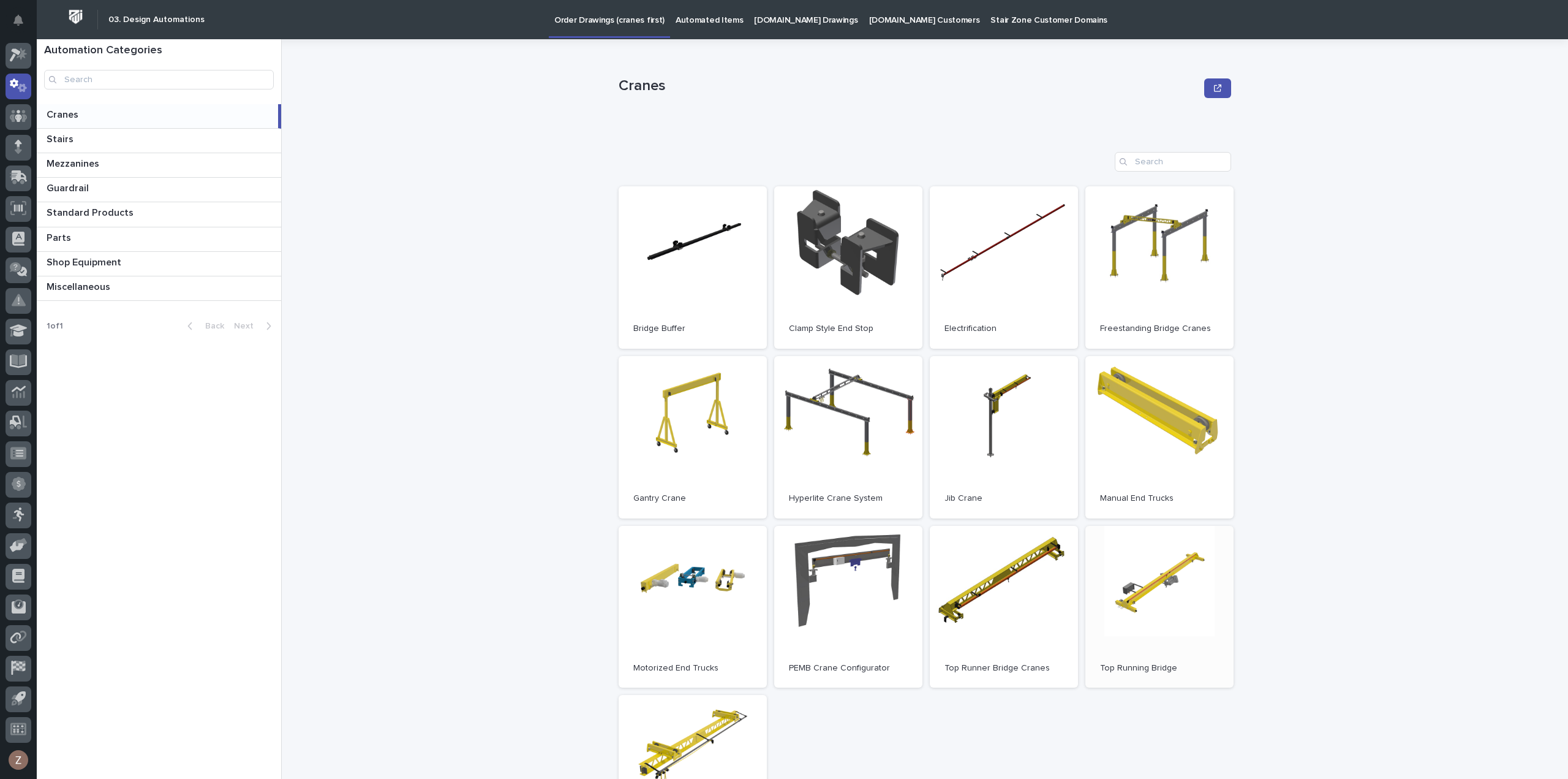
click at [1131, 594] on link "Open" at bounding box center [1159, 607] width 148 height 162
click at [1188, 641] on link "Open" at bounding box center [1159, 607] width 148 height 162
